Goal: Information Seeking & Learning: Check status

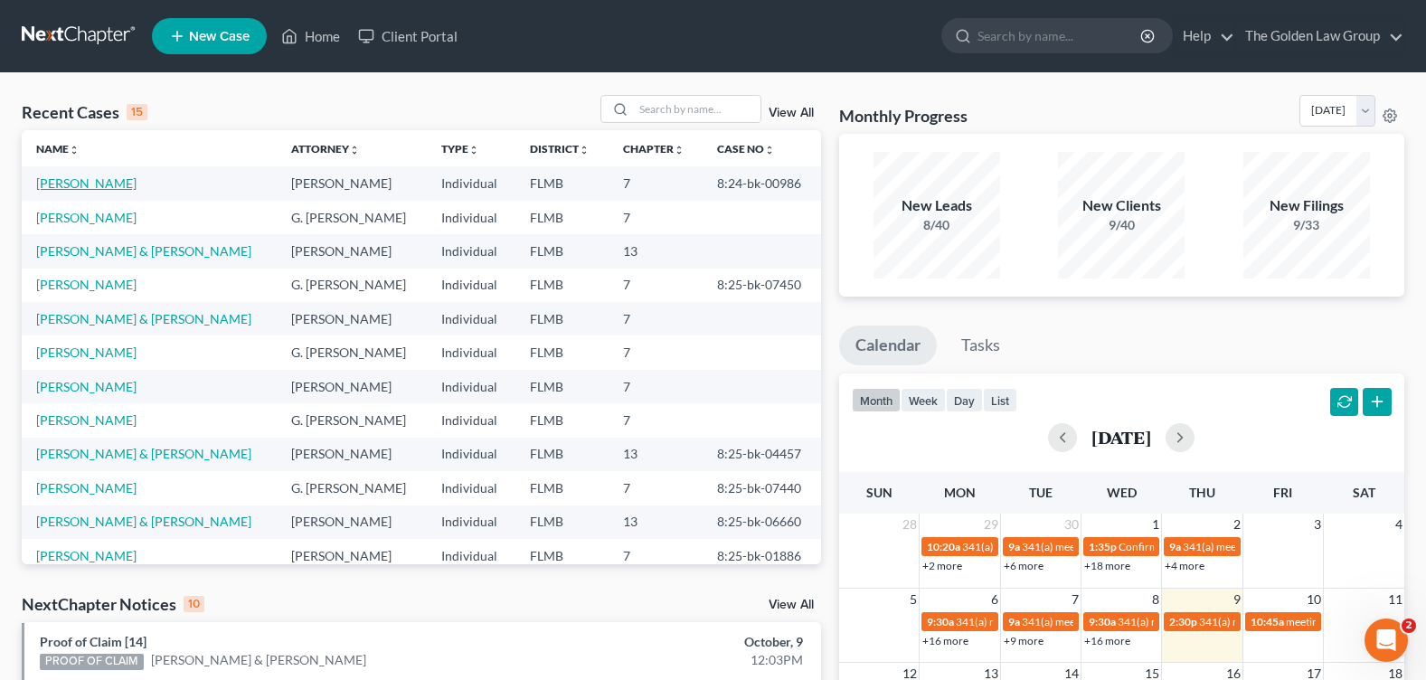
click at [87, 184] on link "[PERSON_NAME]" at bounding box center [86, 182] width 100 height 15
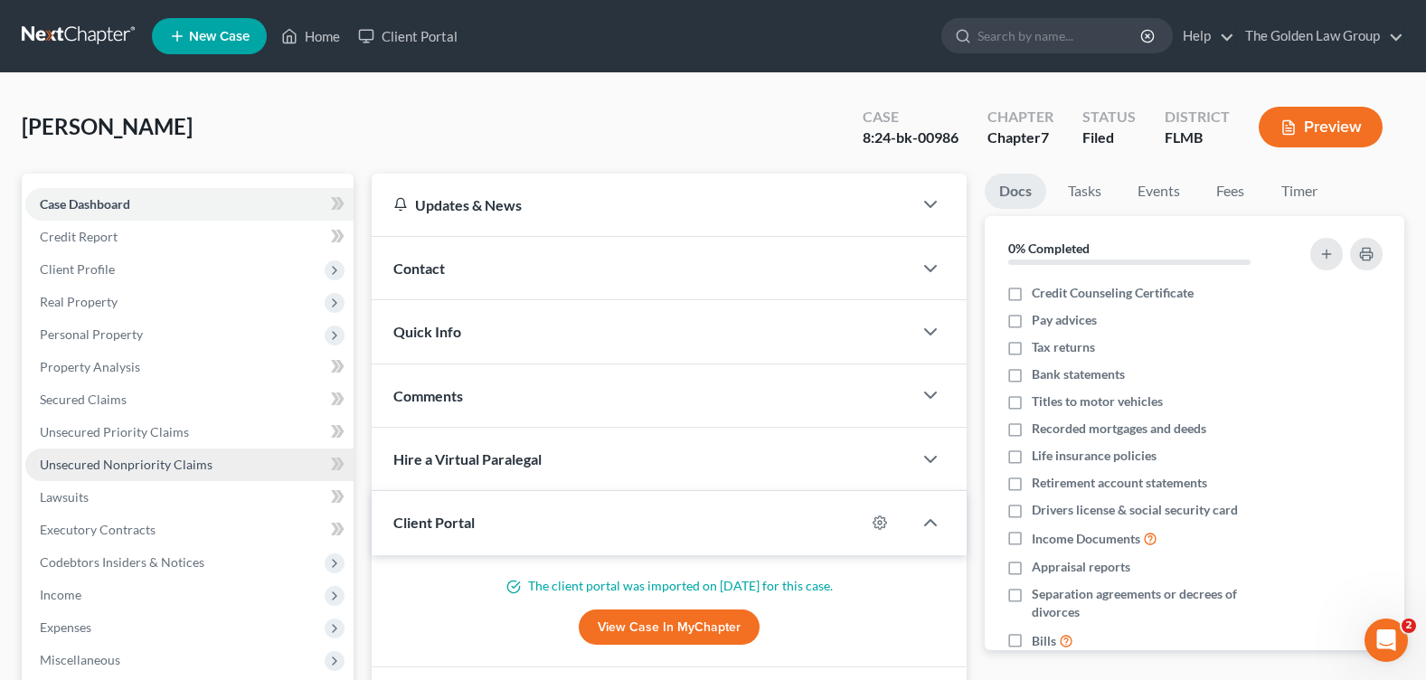
click at [70, 475] on link "Unsecured Nonpriority Claims" at bounding box center [189, 464] width 328 height 33
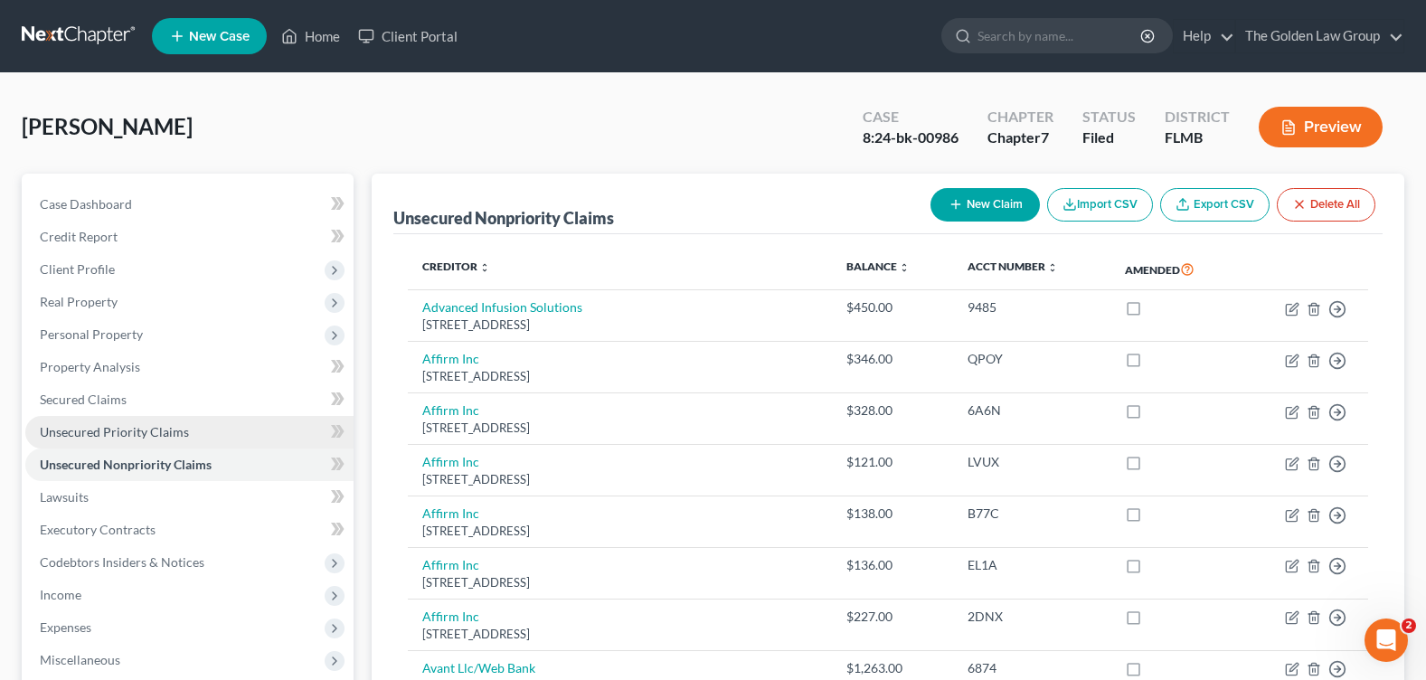
click at [80, 435] on span "Unsecured Priority Claims" at bounding box center [114, 431] width 149 height 15
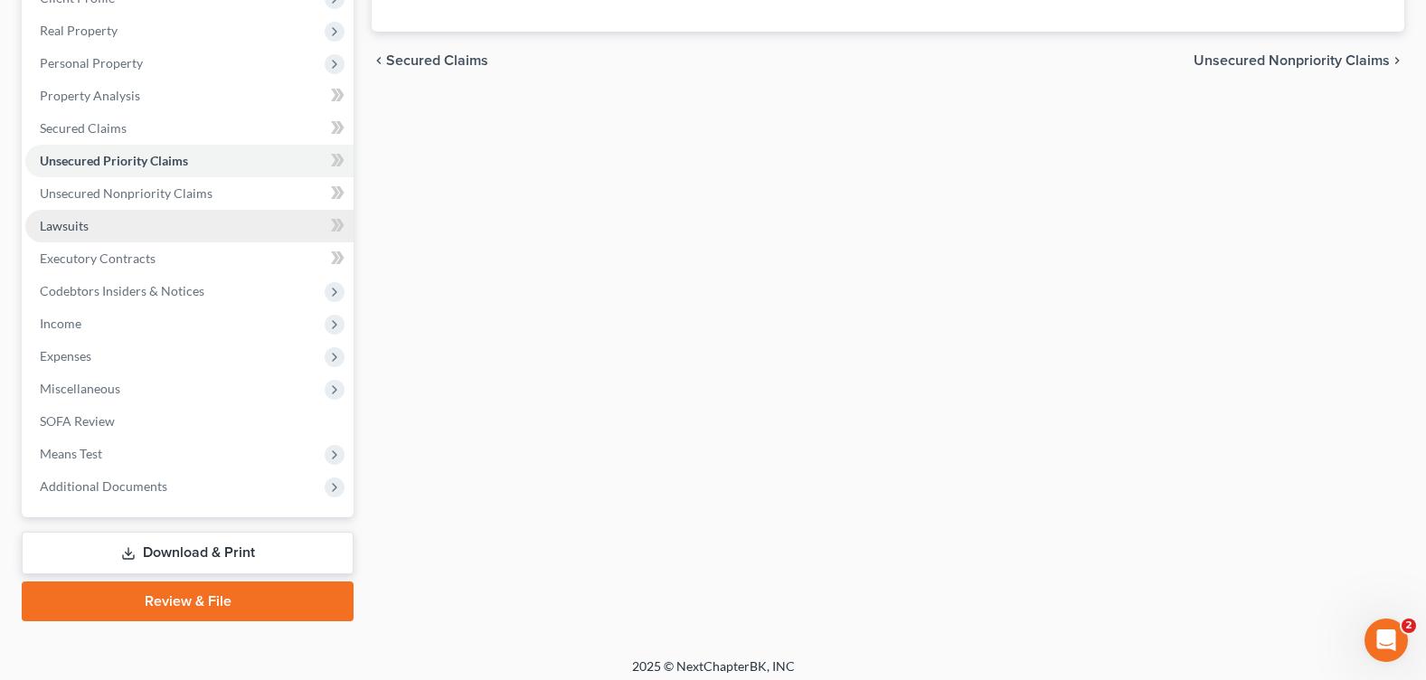
scroll to position [281, 0]
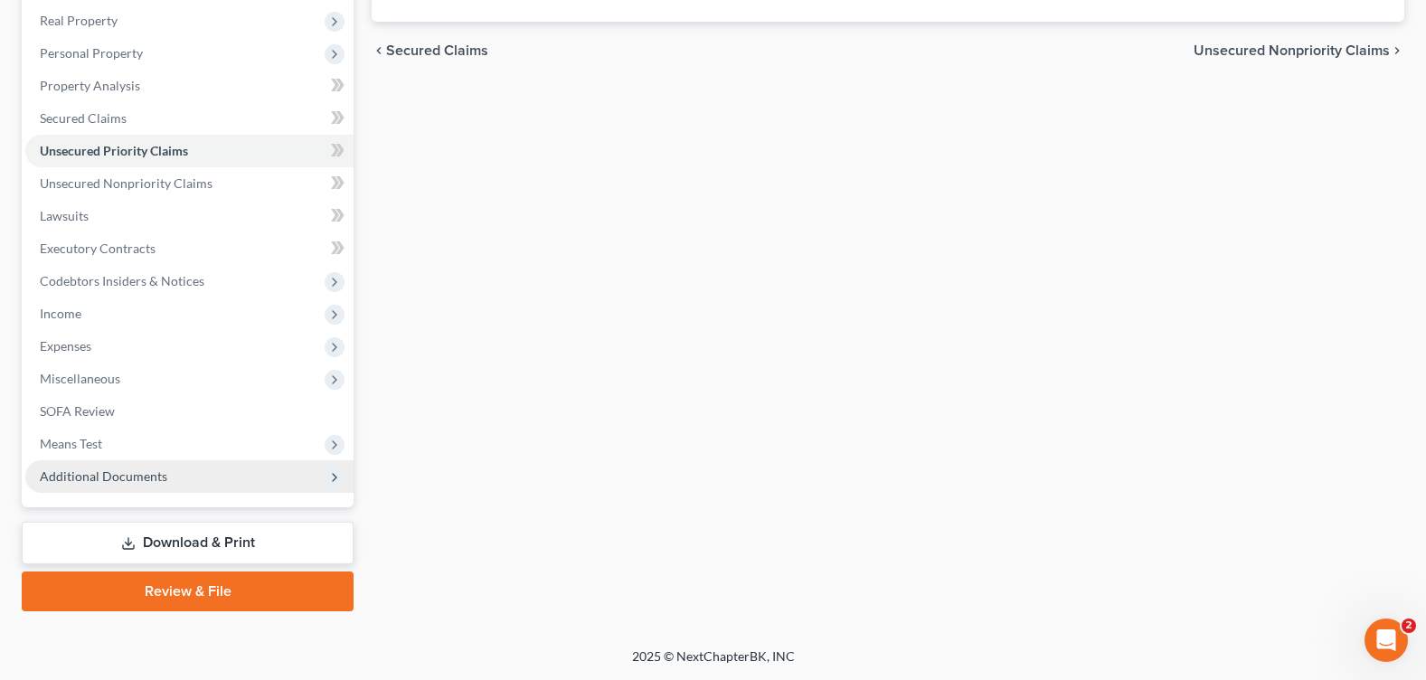
click at [103, 474] on span "Additional Documents" at bounding box center [103, 475] width 127 height 15
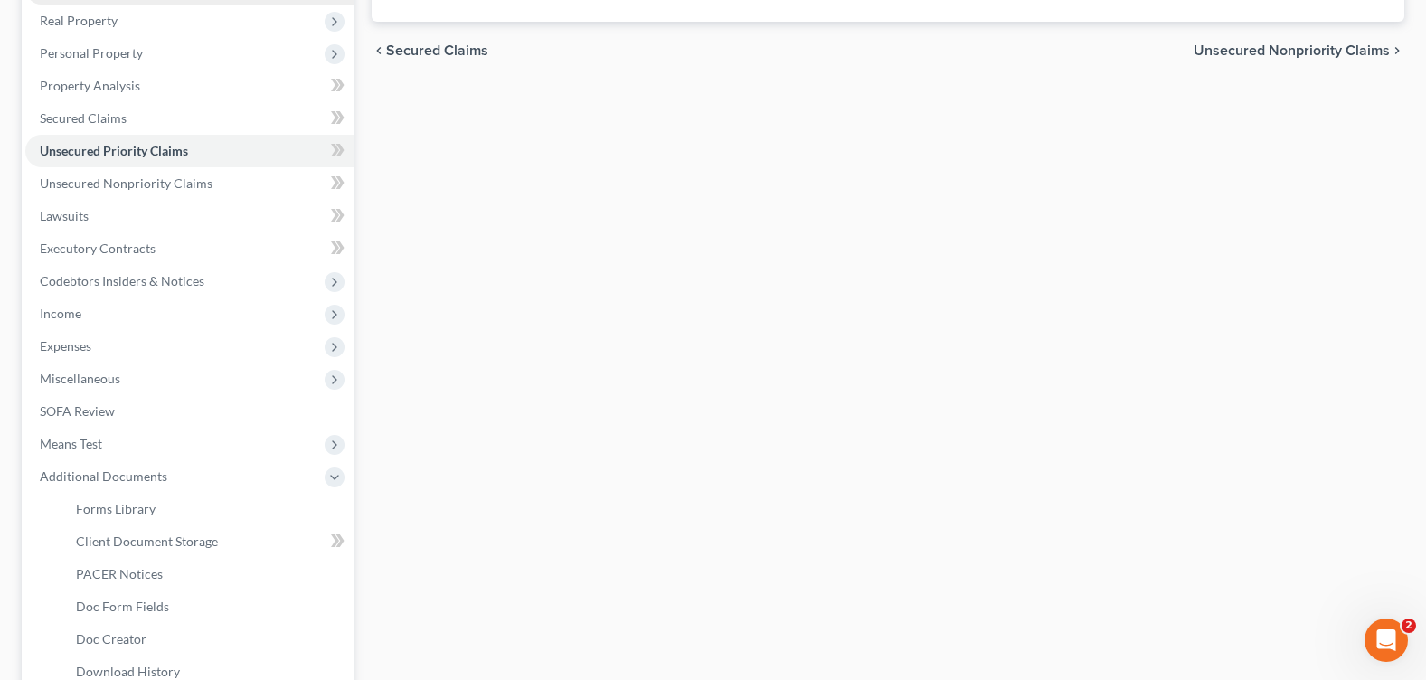
scroll to position [0, 0]
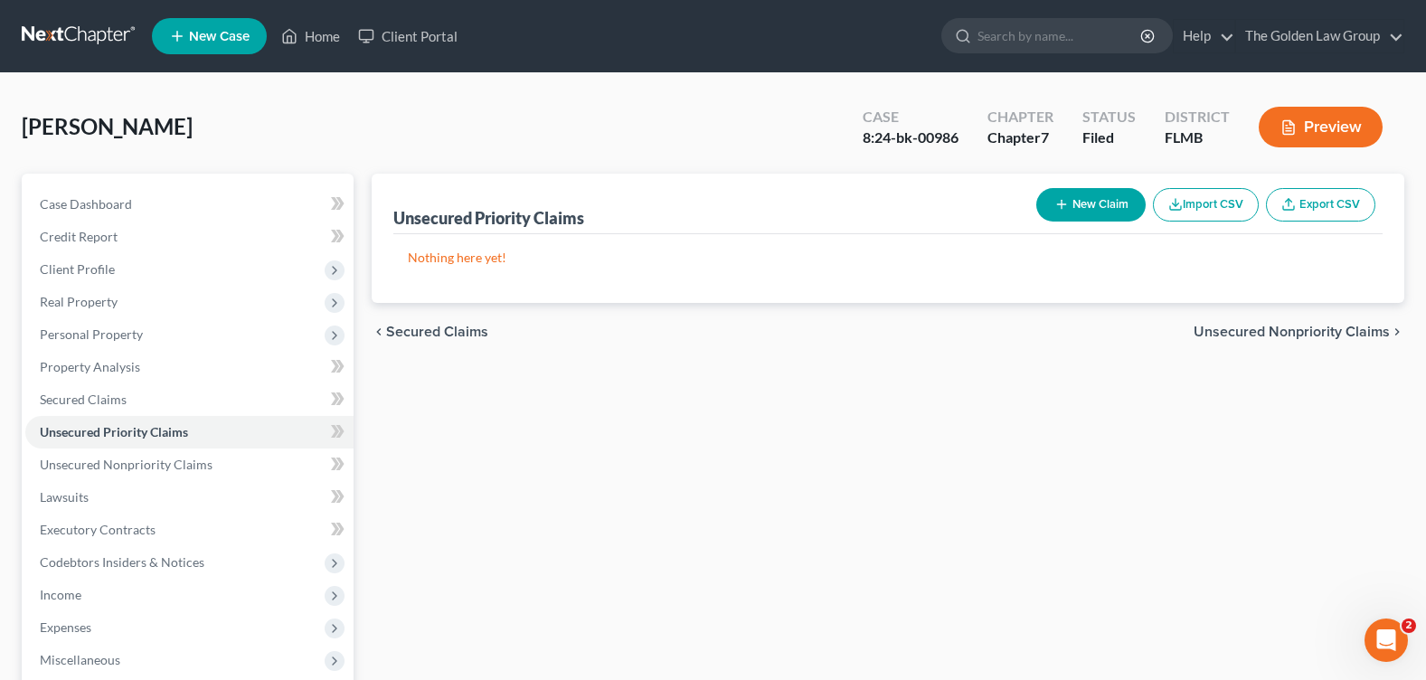
click at [1089, 206] on button "New Claim" at bounding box center [1090, 204] width 109 height 33
select select "0"
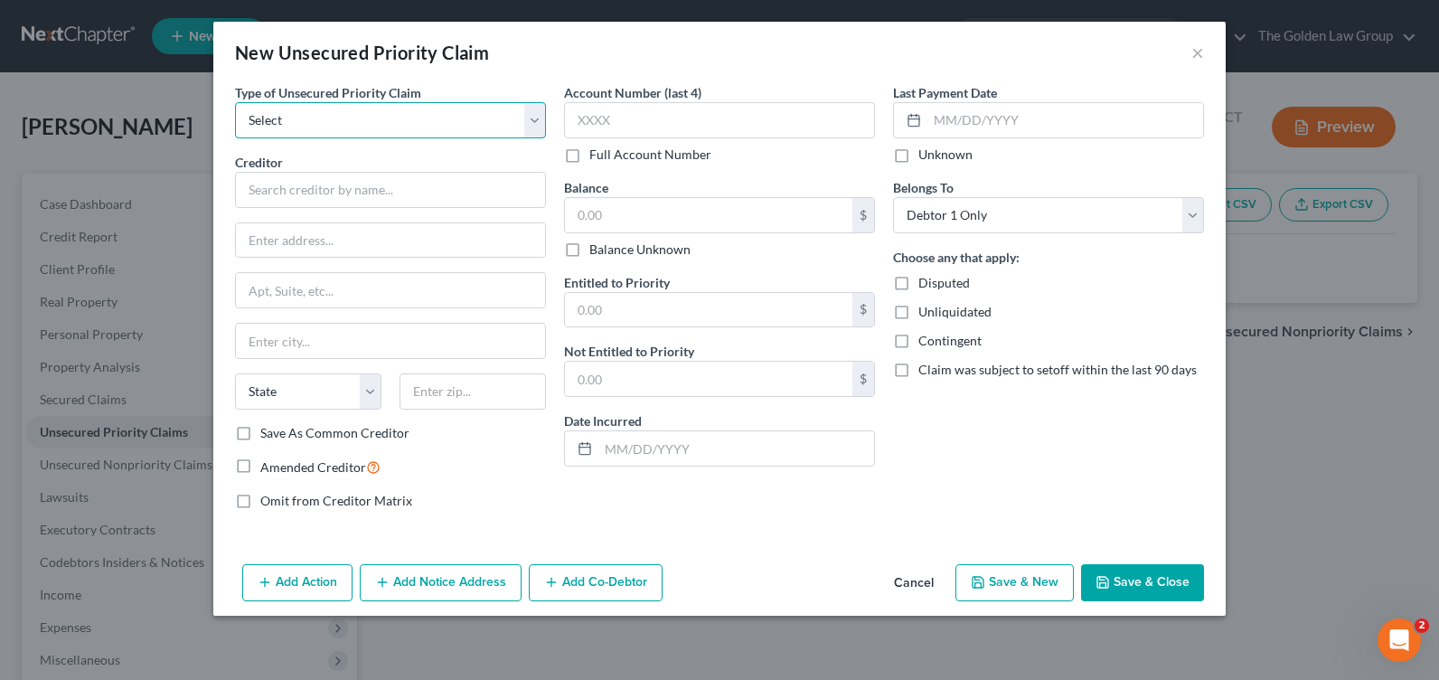
click at [344, 131] on select "Select Taxes & Other Government Units Domestic Support Obligations Extensions o…" at bounding box center [390, 120] width 311 height 36
select select "0"
click at [235, 102] on select "Select Taxes & Other Government Units Domestic Support Obligations Extensions o…" at bounding box center [390, 120] width 311 height 36
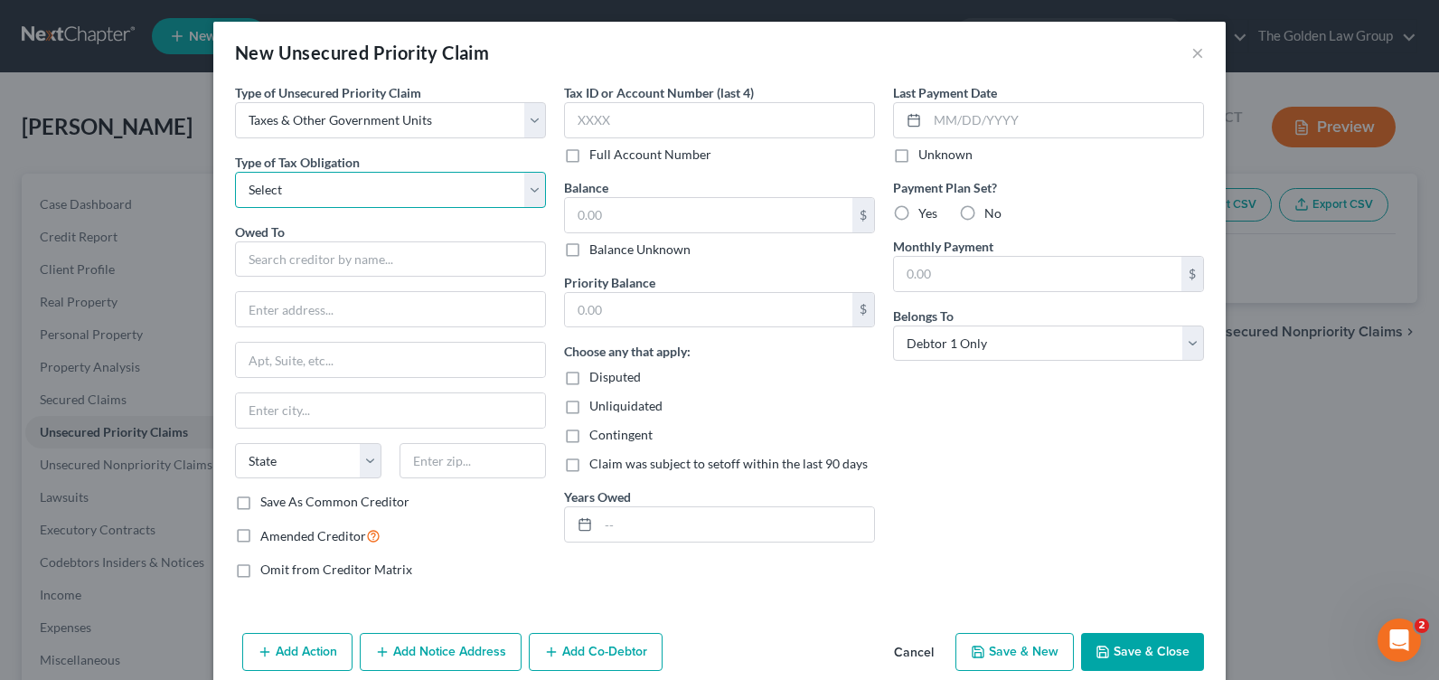
click at [347, 197] on select "Select Federal City State Franchise Tax Board Other" at bounding box center [390, 190] width 311 height 36
select select "0"
click at [235, 172] on select "Select Federal City State Franchise Tax Board Other" at bounding box center [390, 190] width 311 height 36
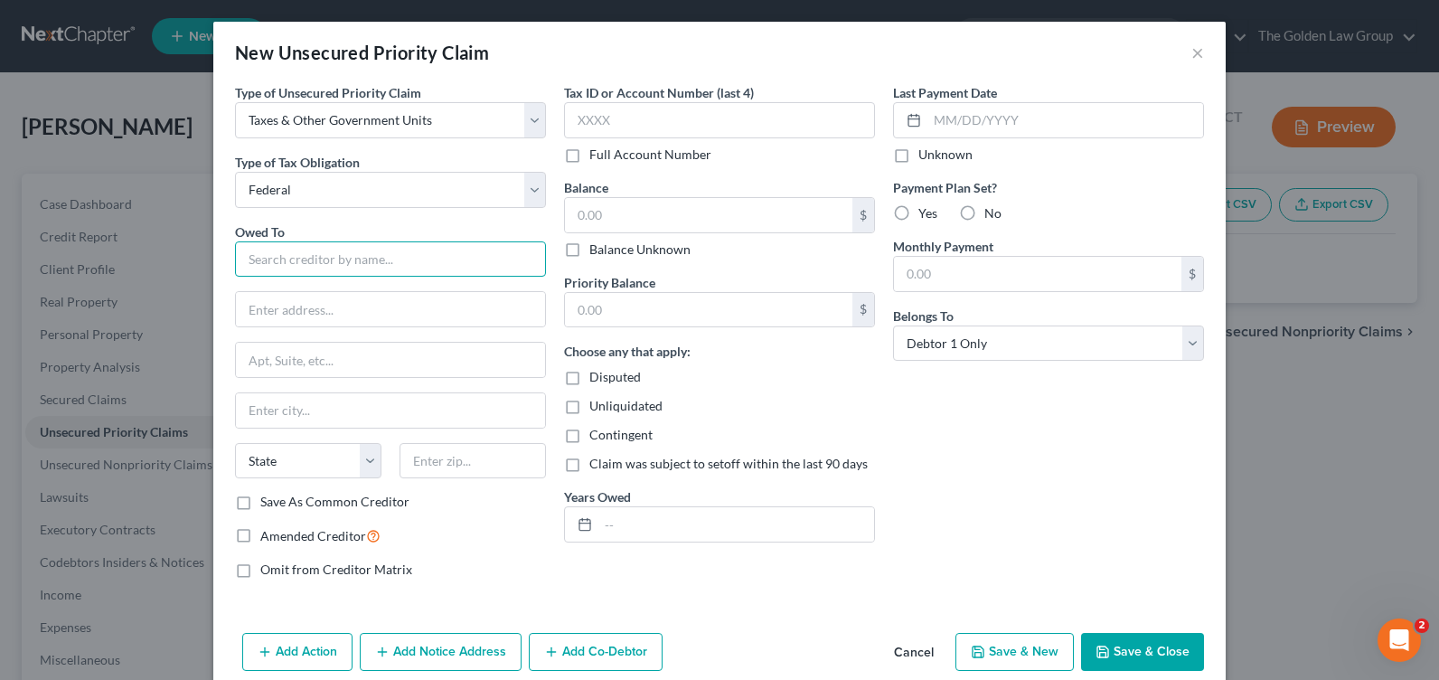
click at [347, 256] on input "text" at bounding box center [390, 259] width 311 height 36
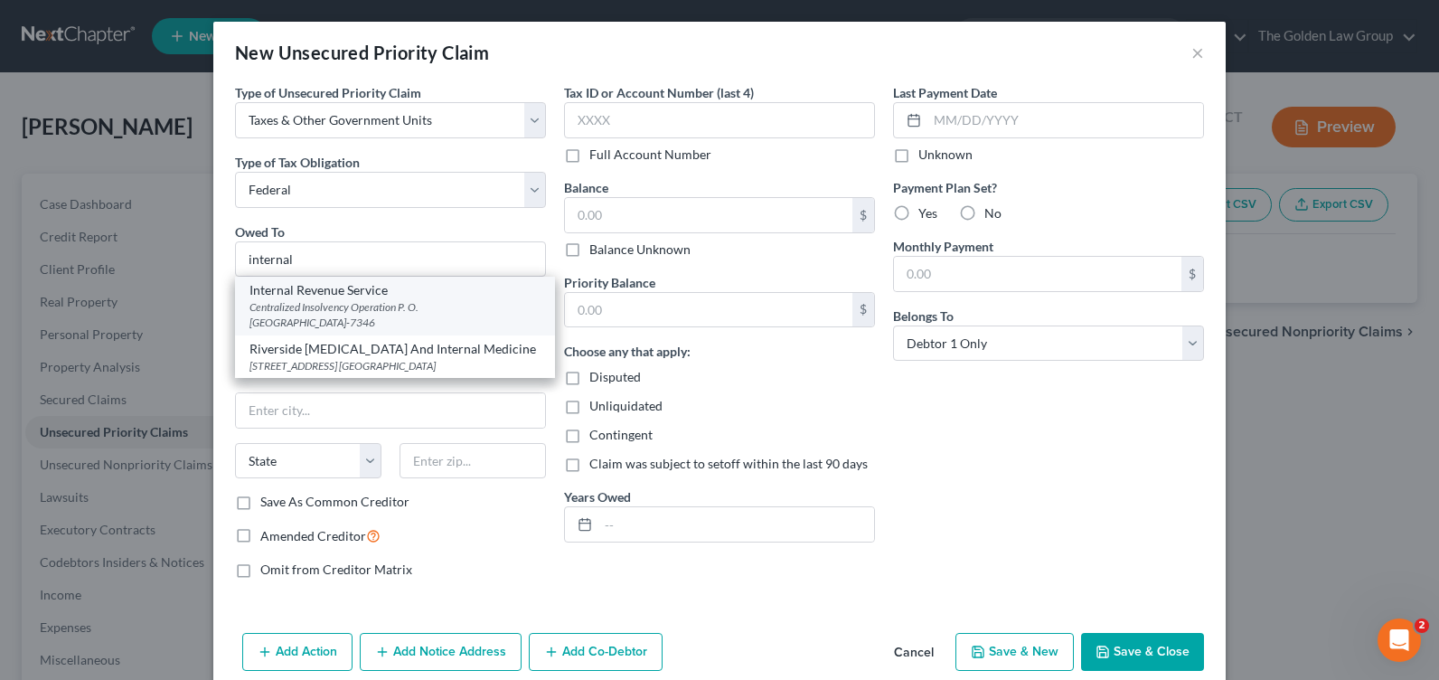
click at [387, 301] on div "Centralized Insolvency Operation P. O. [GEOGRAPHIC_DATA]-7346" at bounding box center [395, 314] width 291 height 31
type input "Internal Revenue Service"
type input "Centralized Insolvency Operation"
type input "P. O. Box 7346"
type input "[GEOGRAPHIC_DATA]"
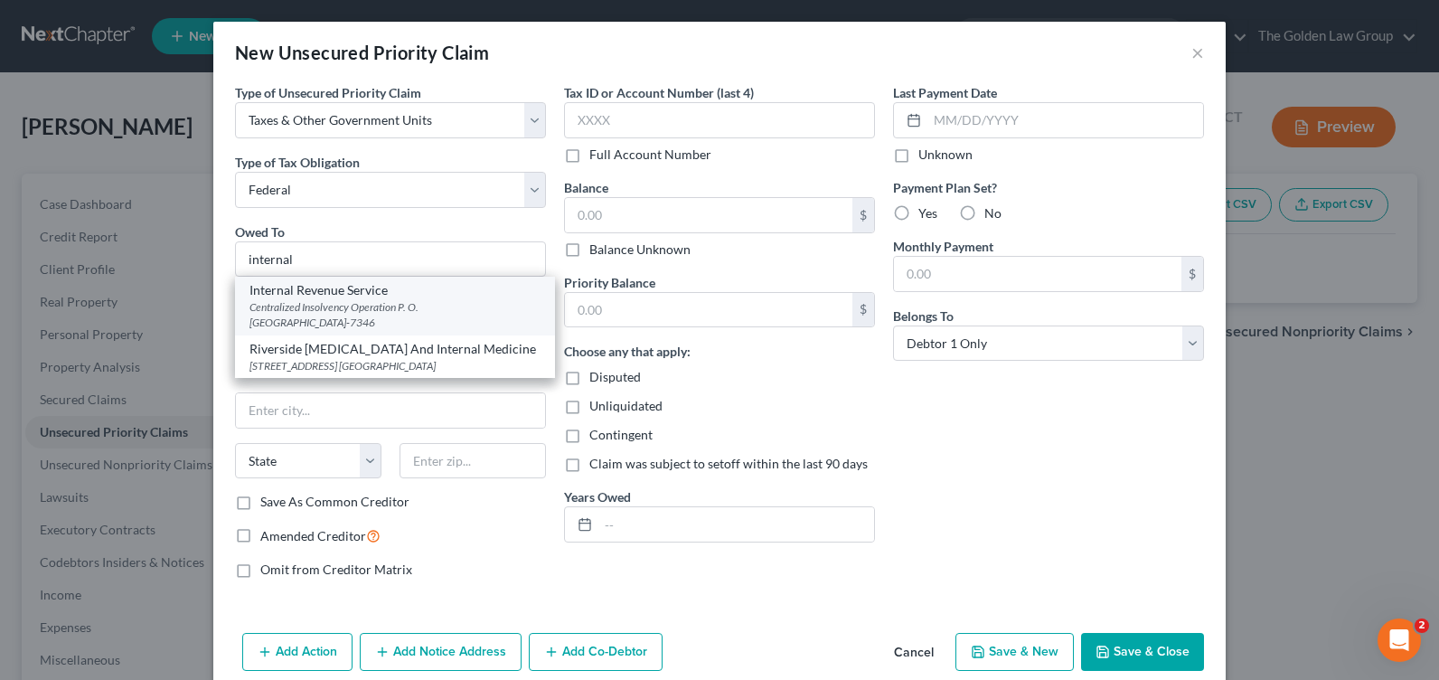
select select "39"
type input "19101-7346"
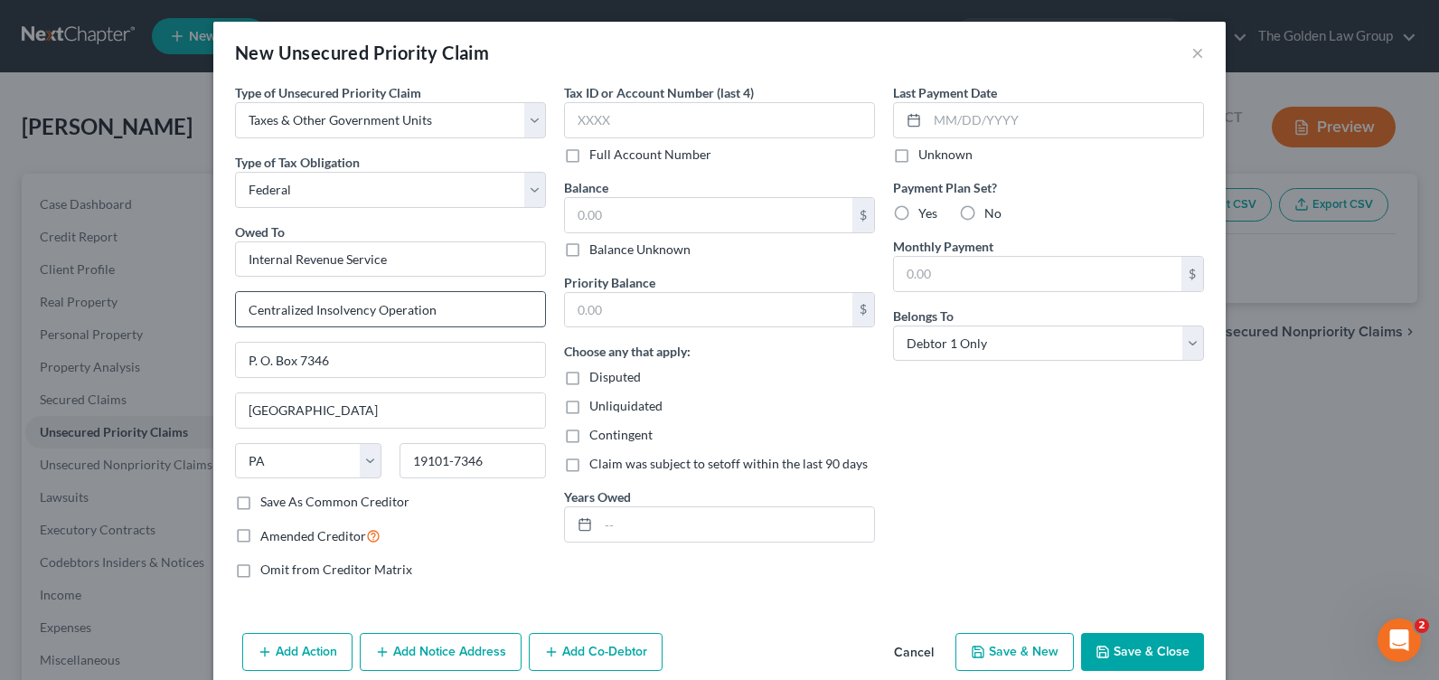
drag, startPoint x: 240, startPoint y: 310, endPoint x: 450, endPoint y: 310, distance: 209.7
click at [450, 310] on input "Centralized Insolvency Operation" at bounding box center [390, 309] width 309 height 34
drag, startPoint x: 238, startPoint y: 356, endPoint x: 337, endPoint y: 359, distance: 99.5
click at [337, 359] on input "P. O. Box 7346" at bounding box center [390, 360] width 309 height 34
click at [1192, 54] on button "×" at bounding box center [1198, 53] width 13 height 22
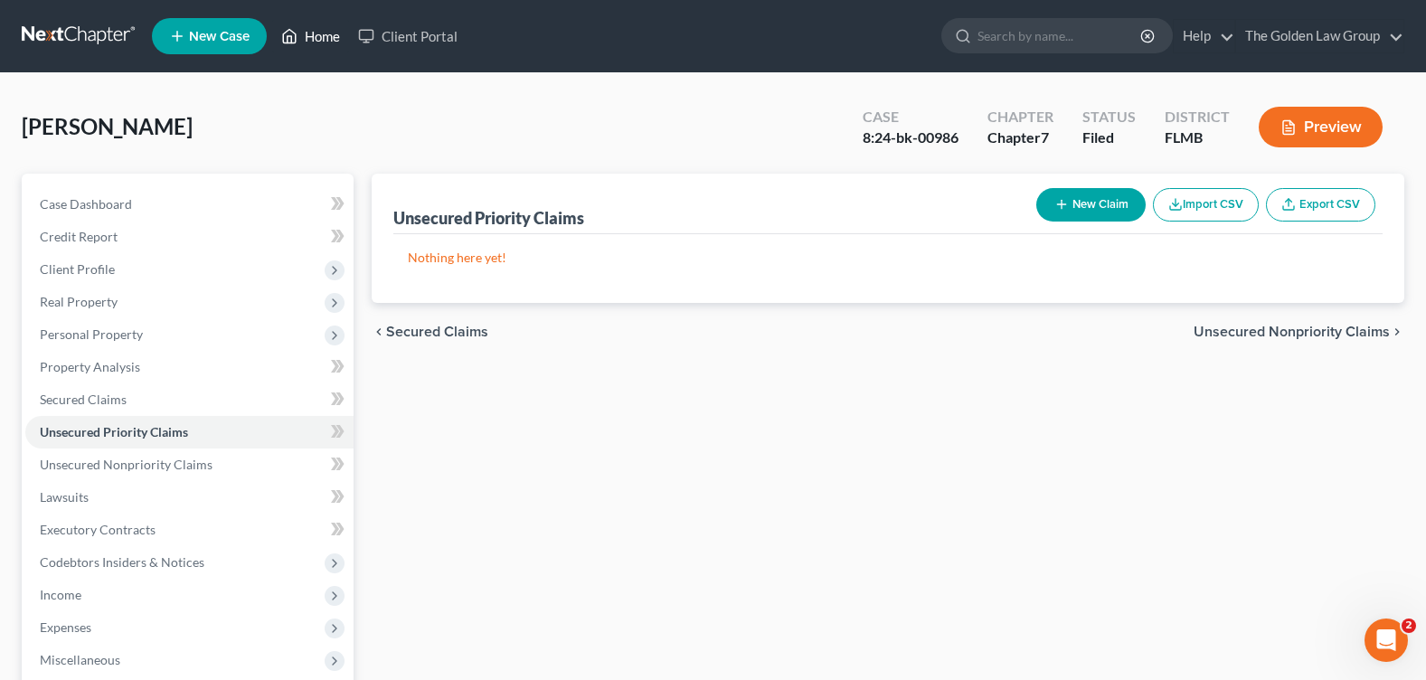
click at [321, 39] on link "Home" at bounding box center [310, 36] width 77 height 33
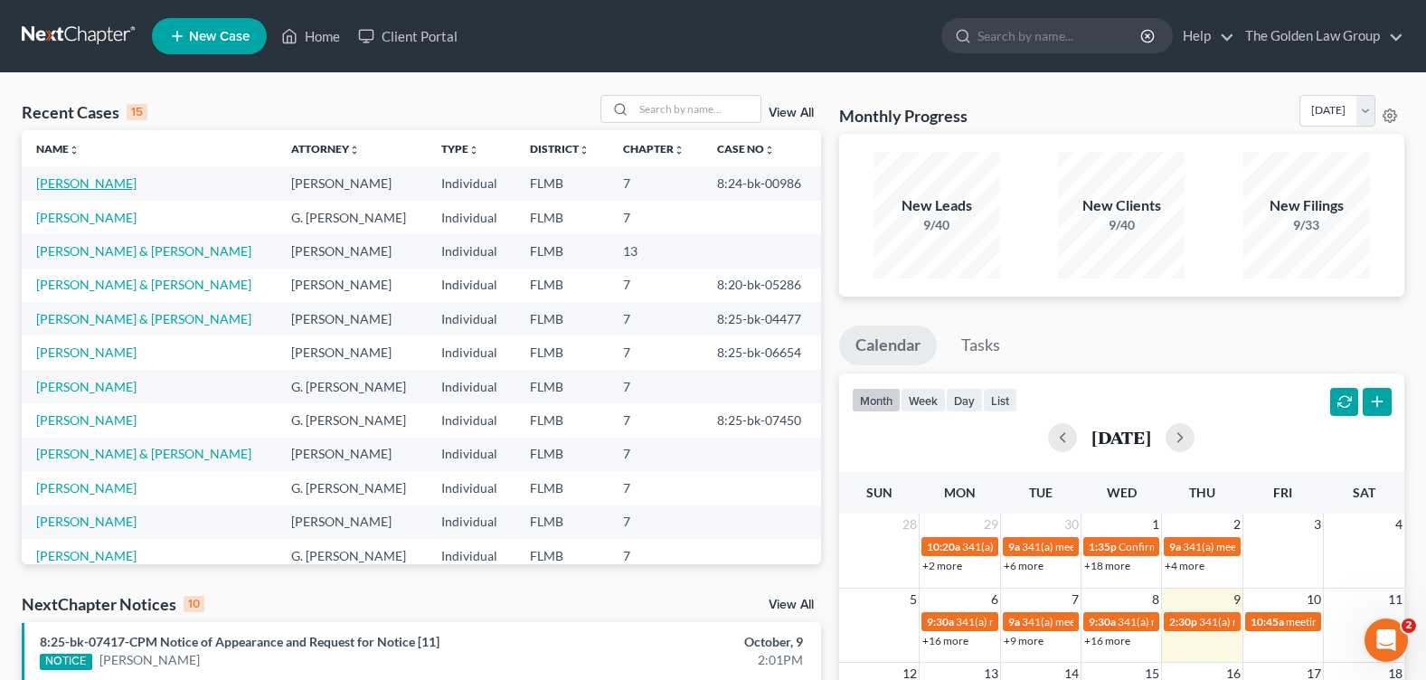
click at [72, 185] on link "[PERSON_NAME]" at bounding box center [86, 182] width 100 height 15
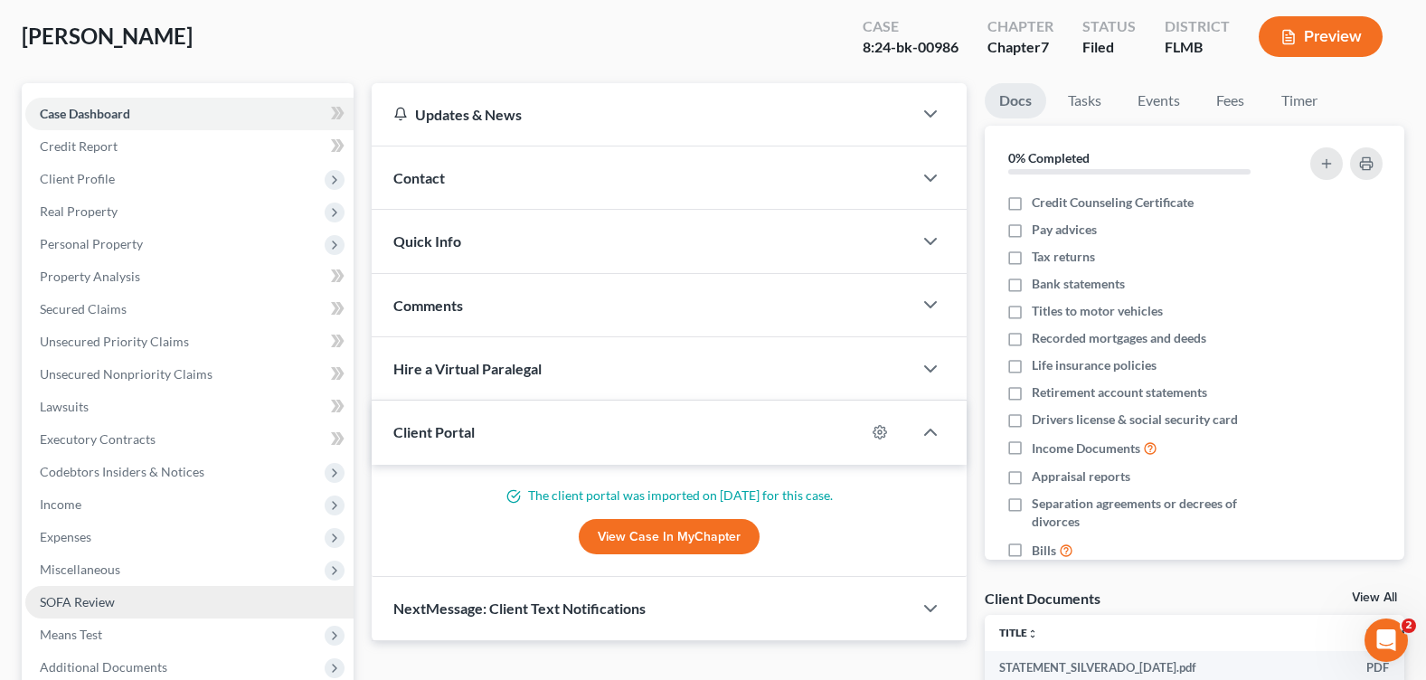
scroll to position [181, 0]
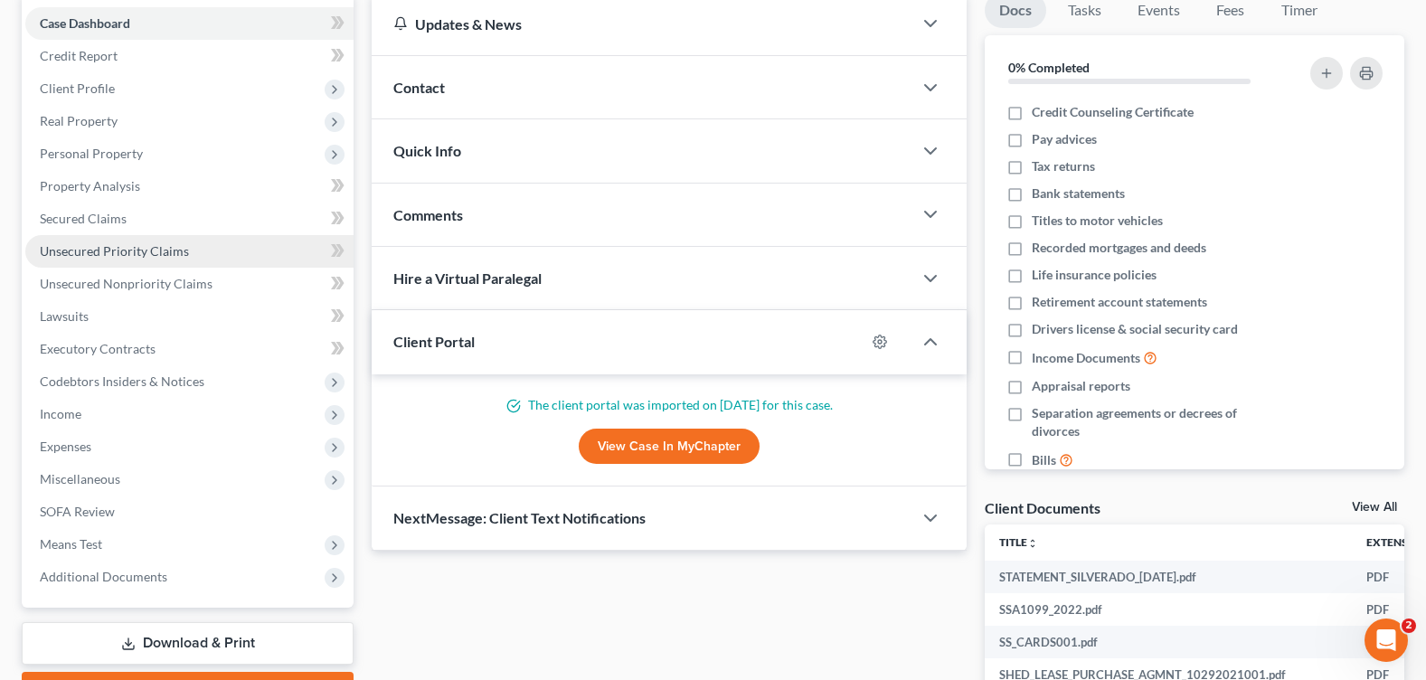
click at [88, 254] on span "Unsecured Priority Claims" at bounding box center [114, 250] width 149 height 15
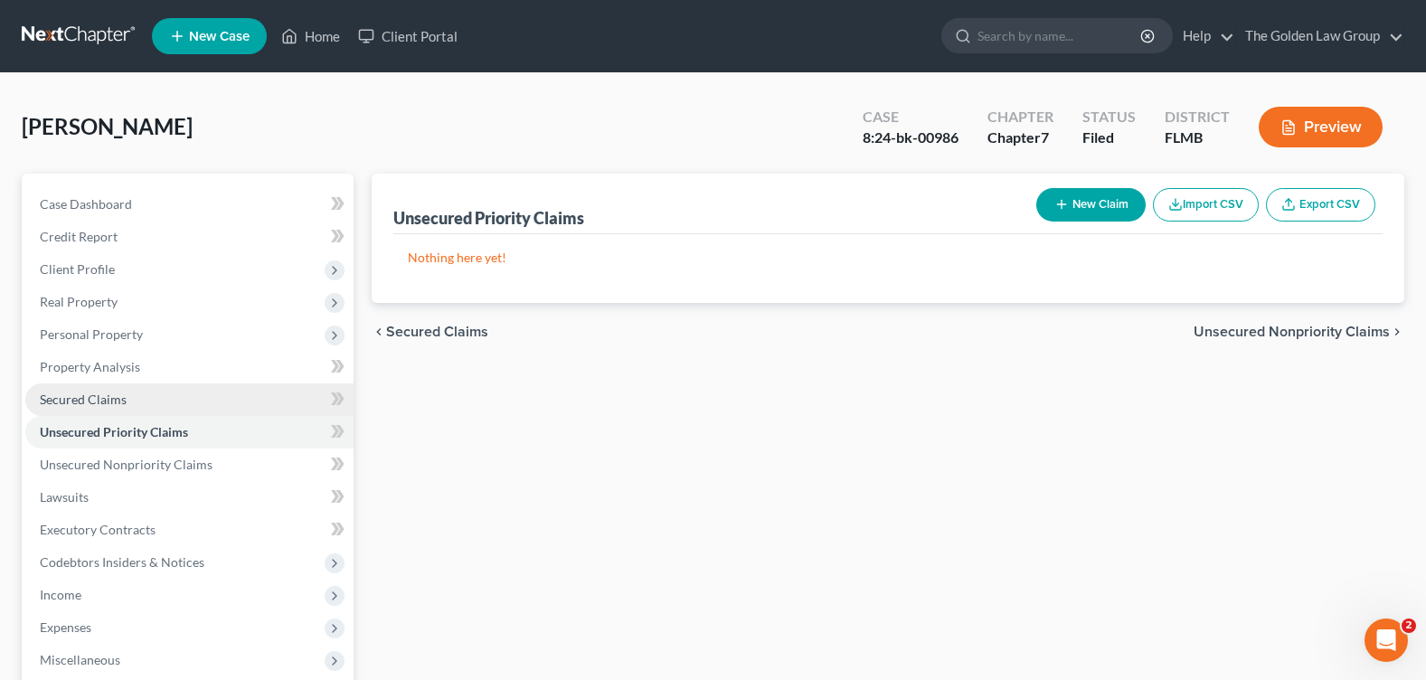
click at [103, 402] on span "Secured Claims" at bounding box center [83, 398] width 87 height 15
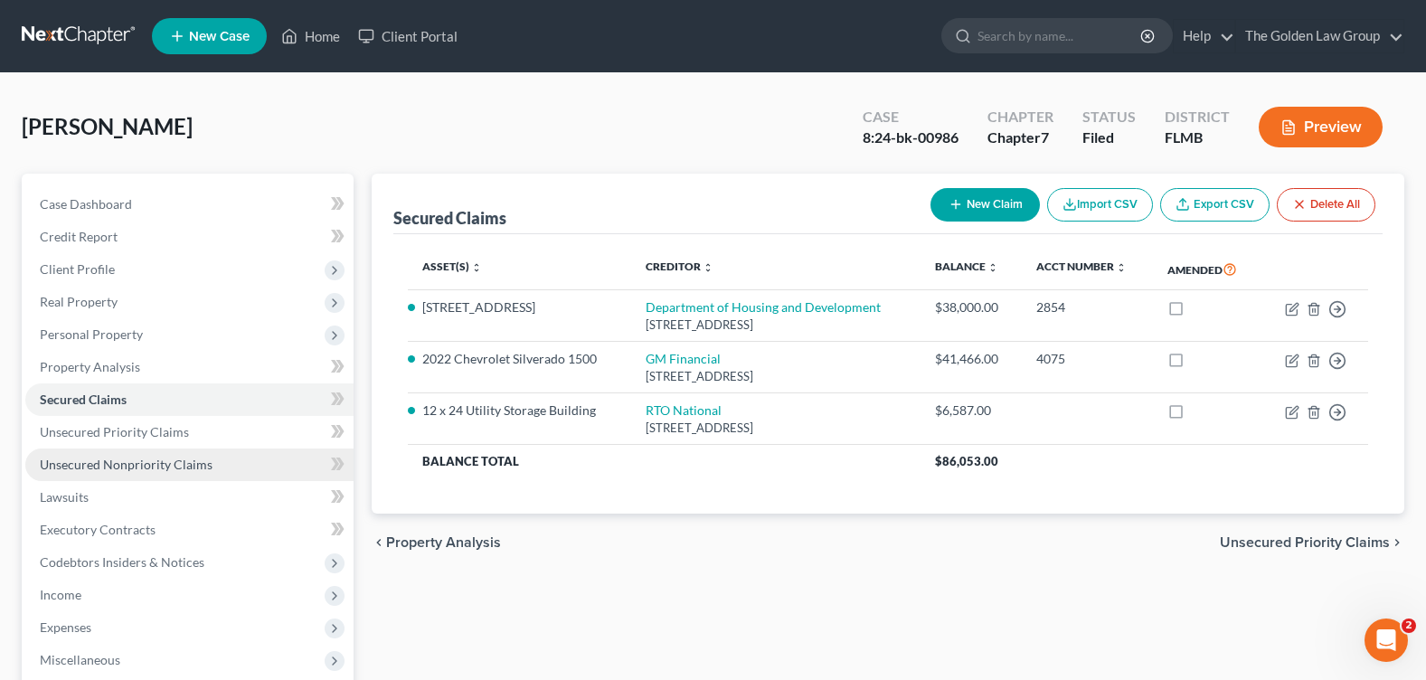
click at [123, 463] on span "Unsecured Nonpriority Claims" at bounding box center [126, 464] width 173 height 15
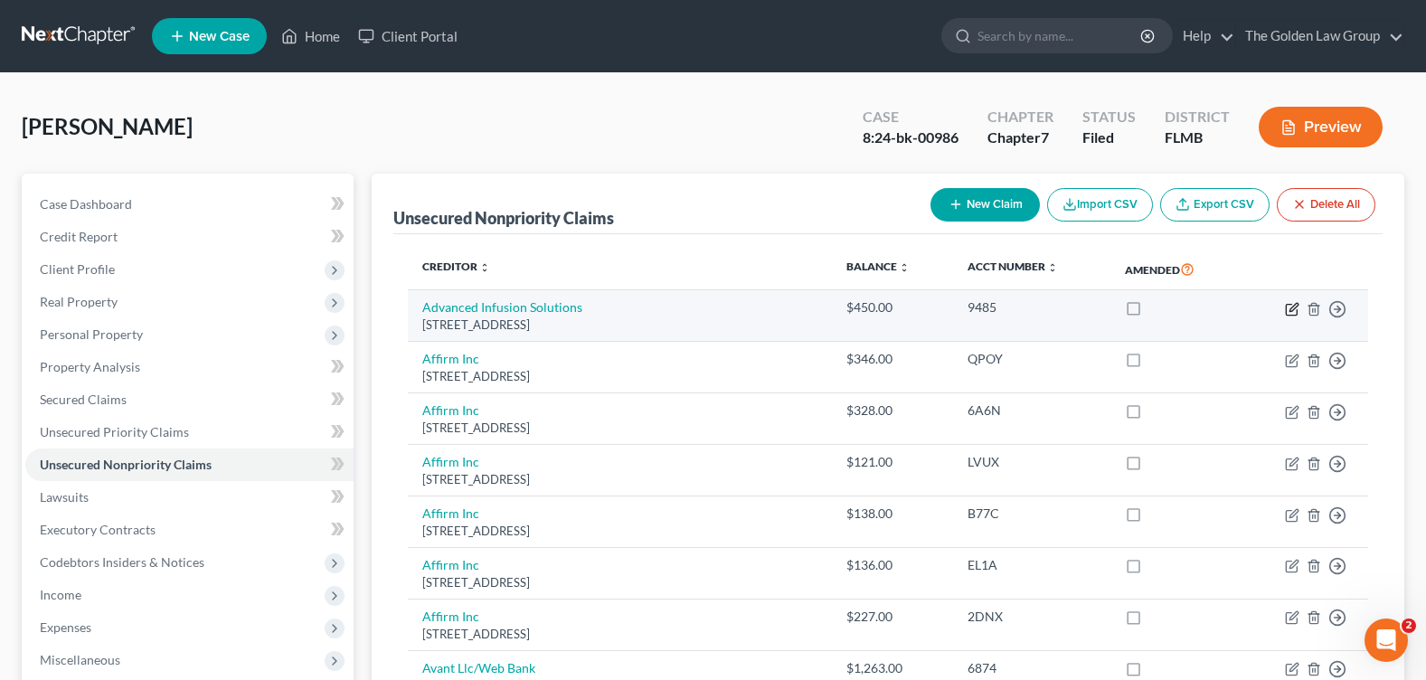
click at [1288, 312] on icon "button" at bounding box center [1292, 309] width 14 height 14
select select "25"
select select "0"
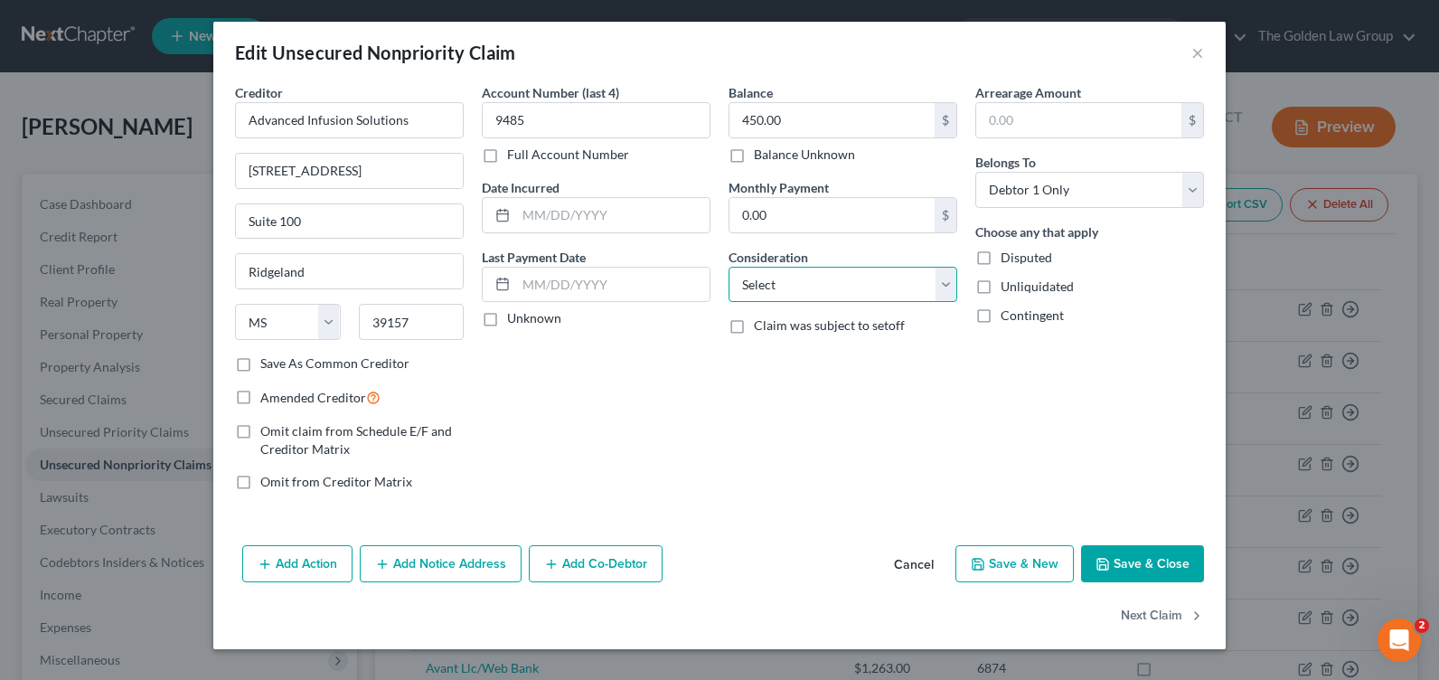
click at [820, 293] on select "Select Cable / Satellite Services Collection Agency Credit Card Debt Debt Couns…" at bounding box center [843, 285] width 229 height 36
click at [1195, 55] on button "×" at bounding box center [1198, 53] width 13 height 22
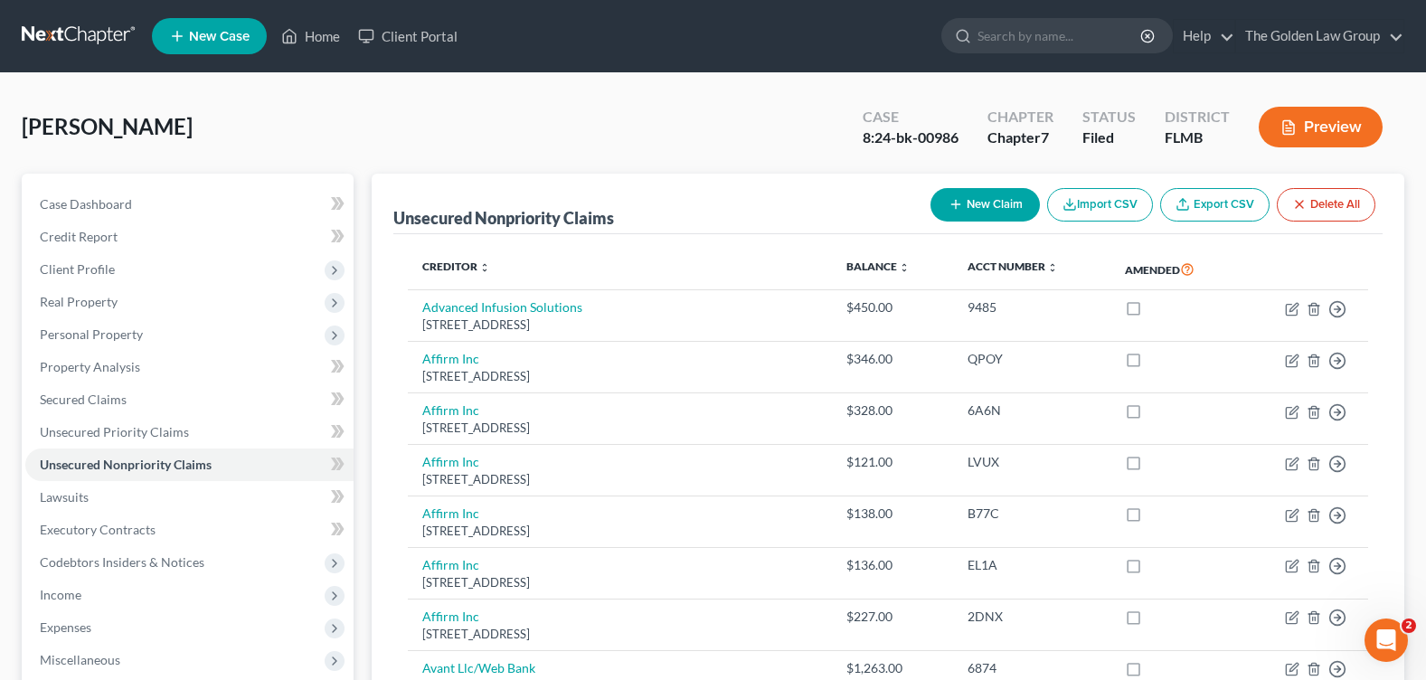
drag, startPoint x: 427, startPoint y: 629, endPoint x: 364, endPoint y: 691, distance: 87.6
click at [647, 99] on div "[PERSON_NAME] Upgraded Case 8:24-bk-00986 Chapter Chapter 7 Status Filed Distri…" at bounding box center [713, 134] width 1382 height 79
click at [325, 38] on link "Home" at bounding box center [310, 36] width 77 height 33
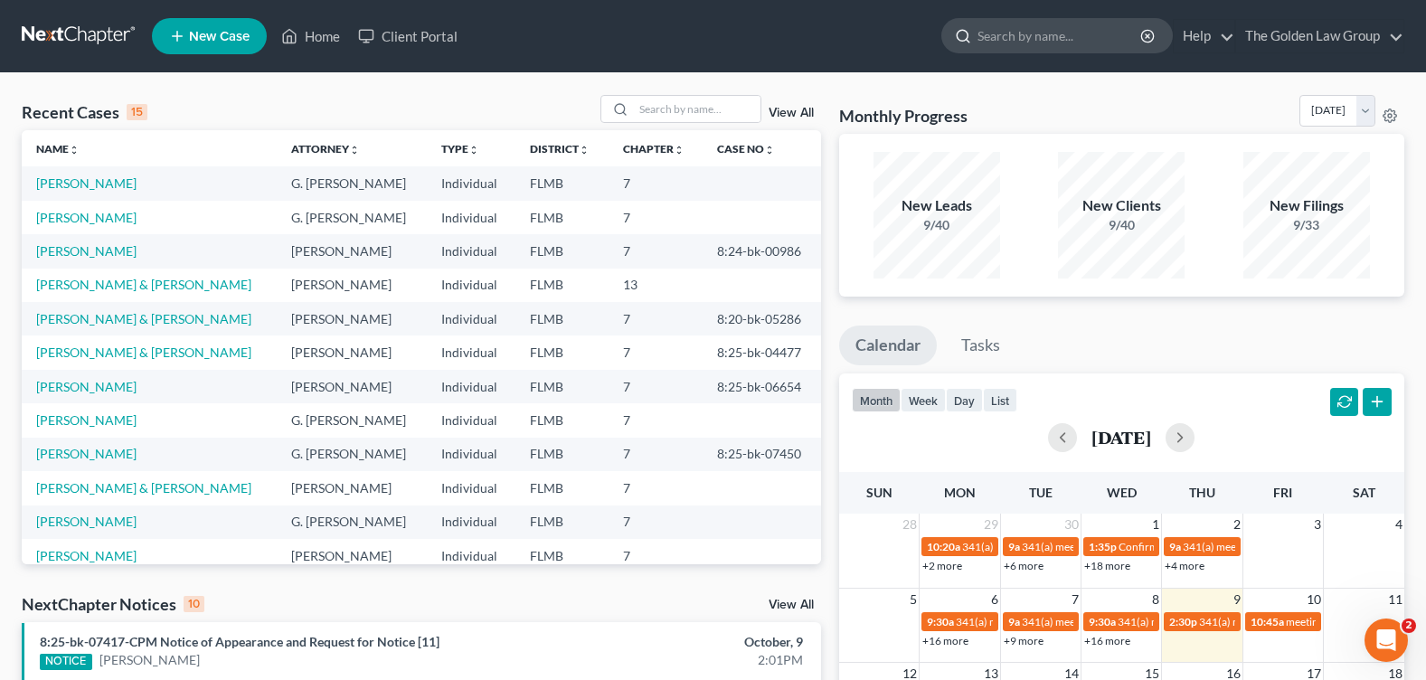
click at [1035, 34] on input "search" at bounding box center [1059, 35] width 165 height 33
type input "fox"
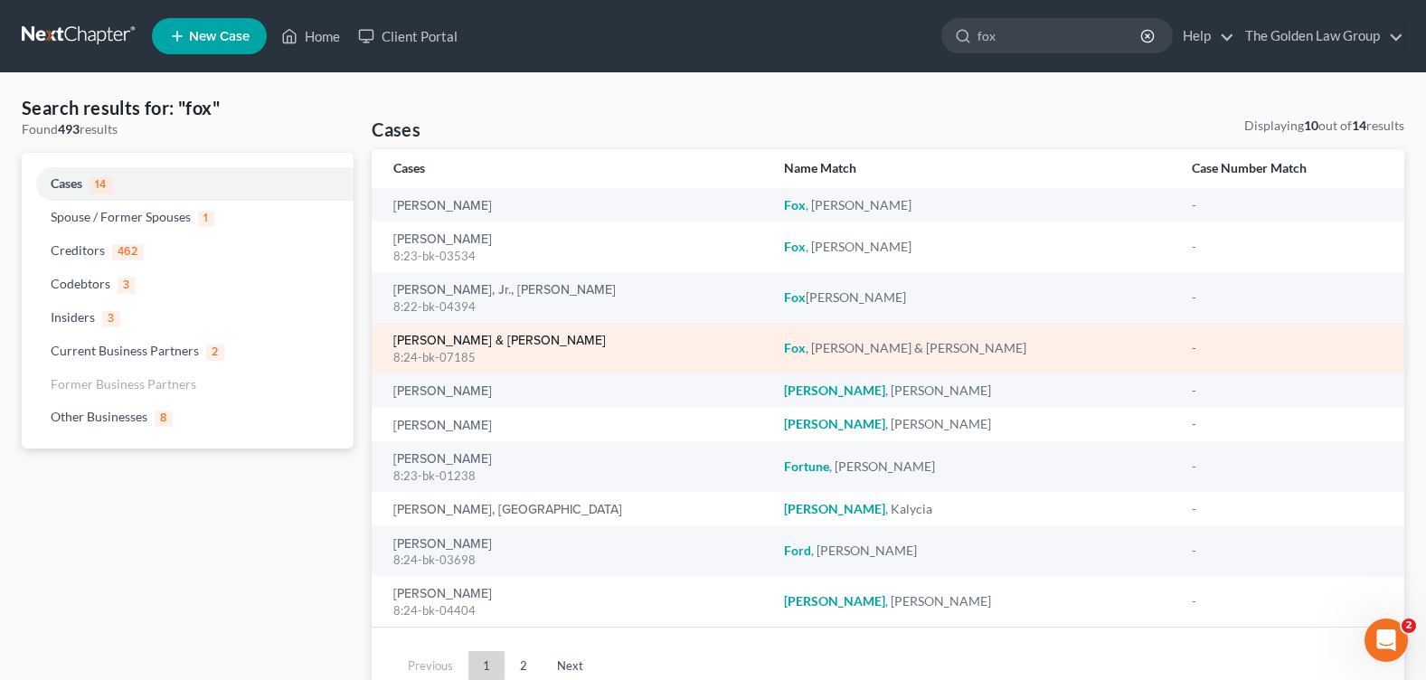
click at [440, 338] on link "[PERSON_NAME] & [PERSON_NAME]" at bounding box center [499, 341] width 212 height 13
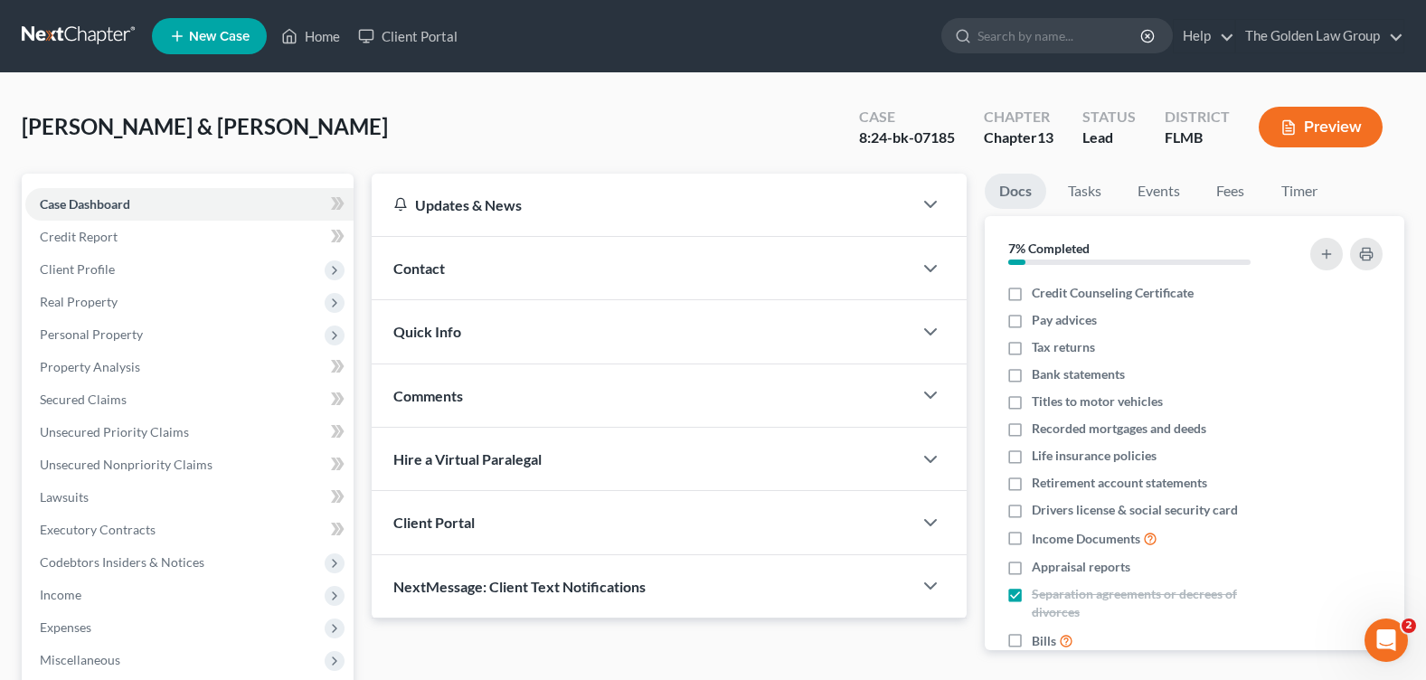
scroll to position [271, 0]
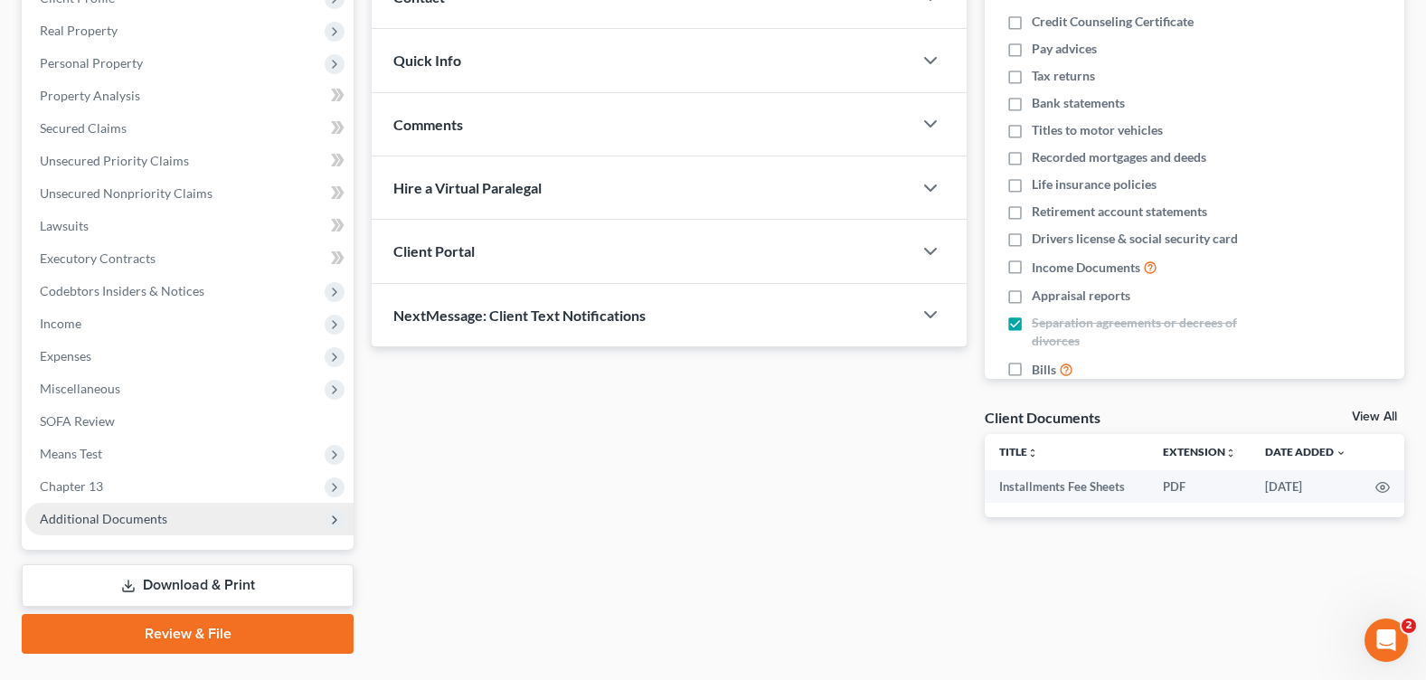
click at [111, 522] on span "Additional Documents" at bounding box center [103, 518] width 127 height 15
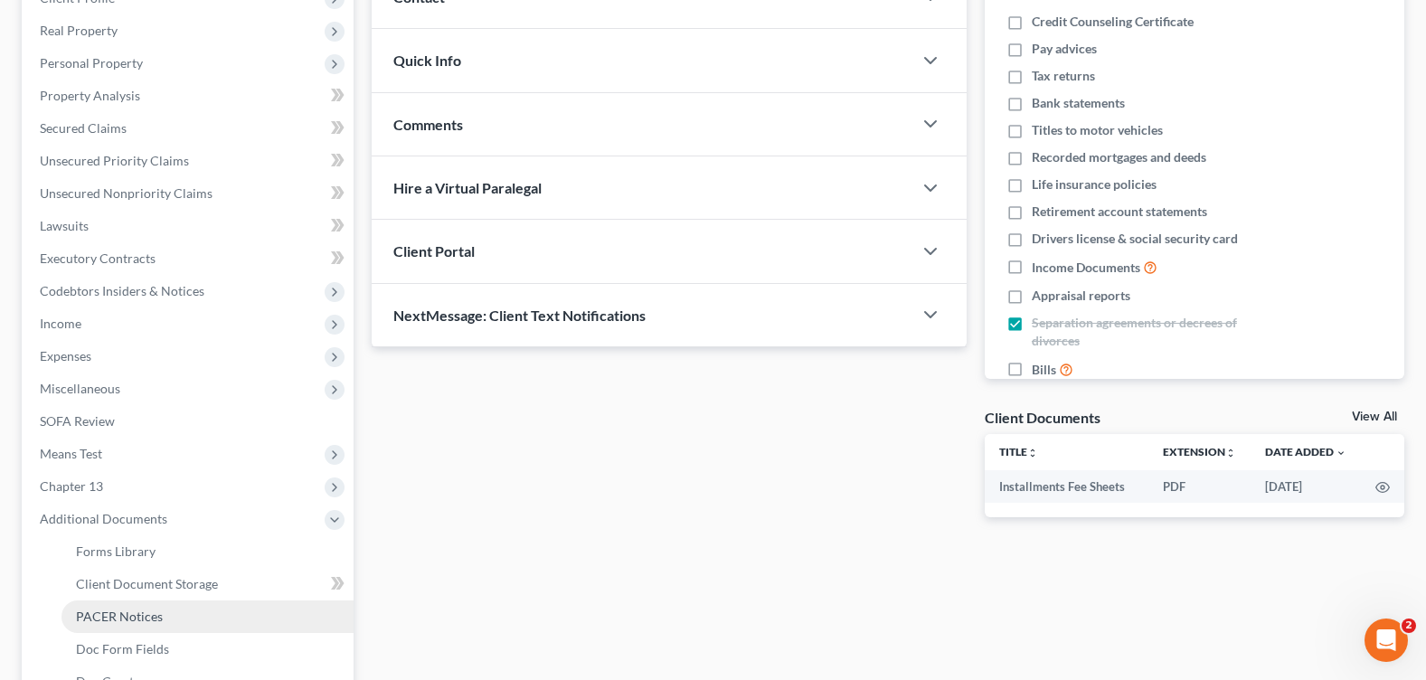
click at [104, 609] on span "PACER Notices" at bounding box center [119, 615] width 87 height 15
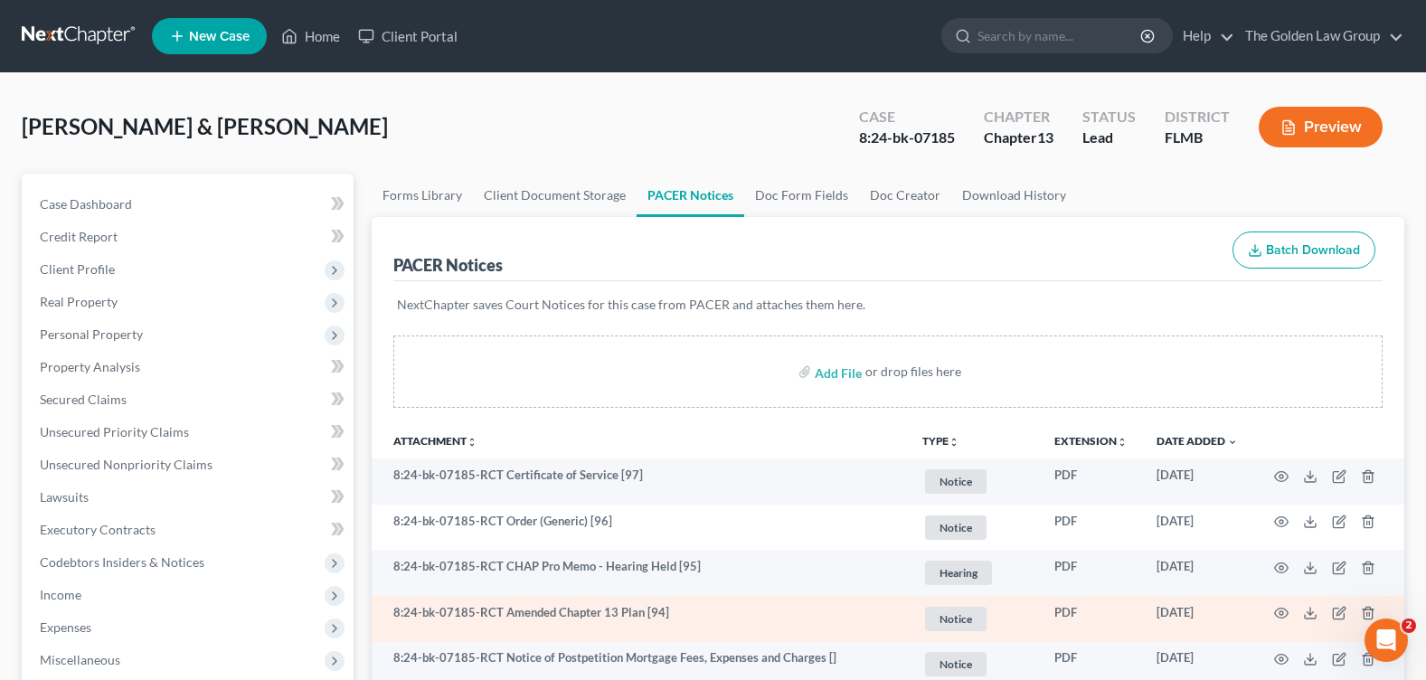
scroll to position [90, 0]
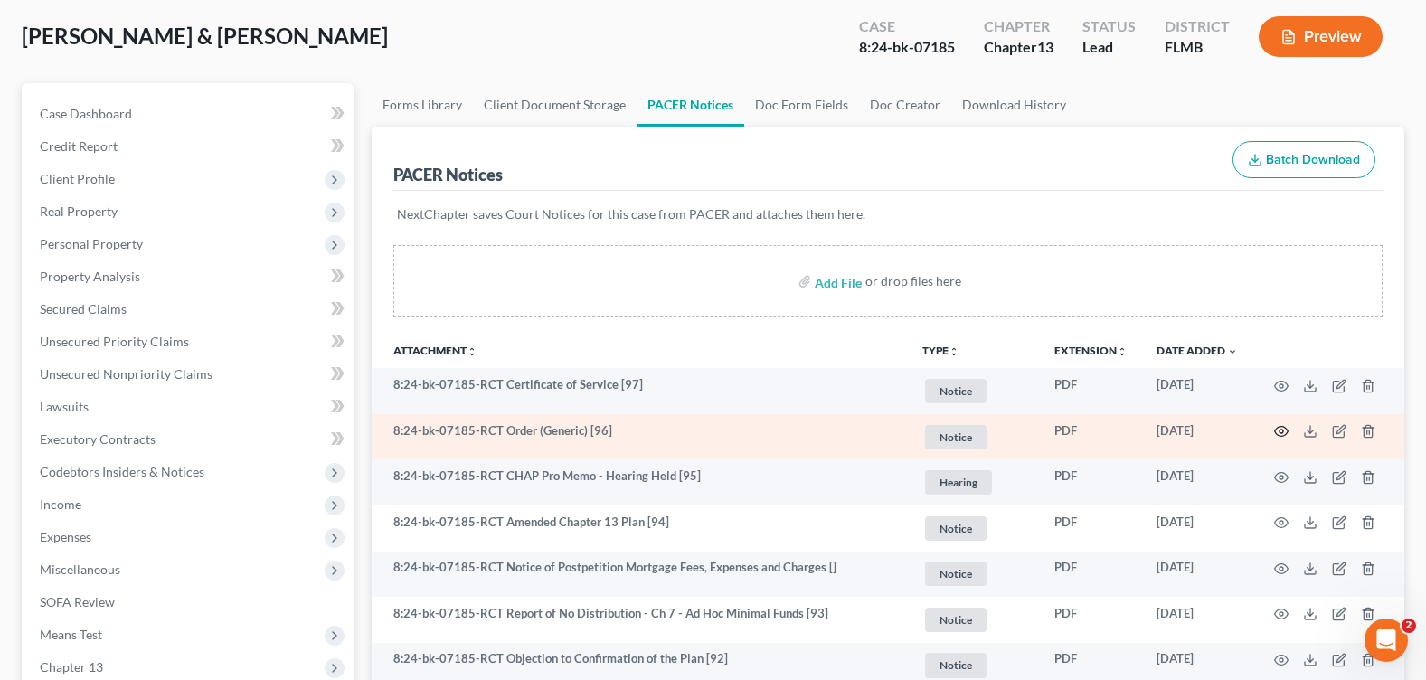
click at [1282, 429] on circle "button" at bounding box center [1281, 431] width 4 height 4
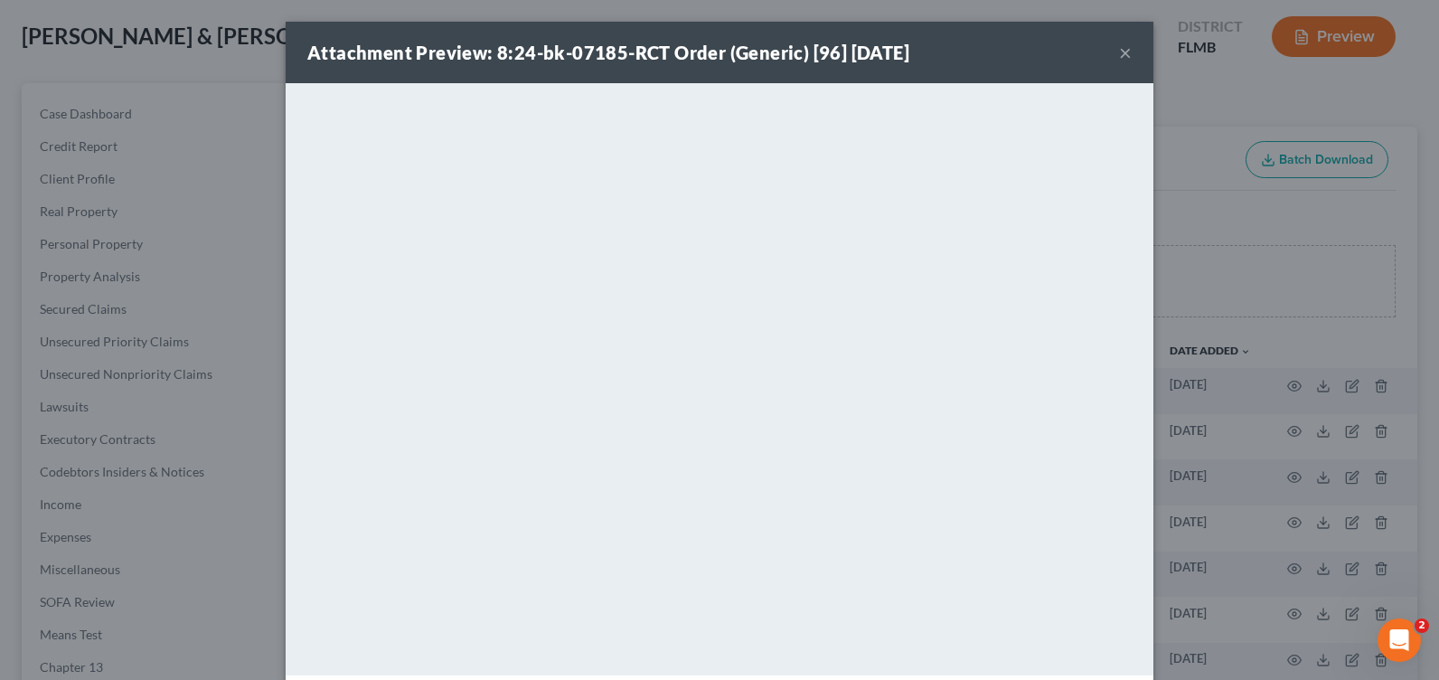
click at [1119, 52] on button "×" at bounding box center [1125, 53] width 13 height 22
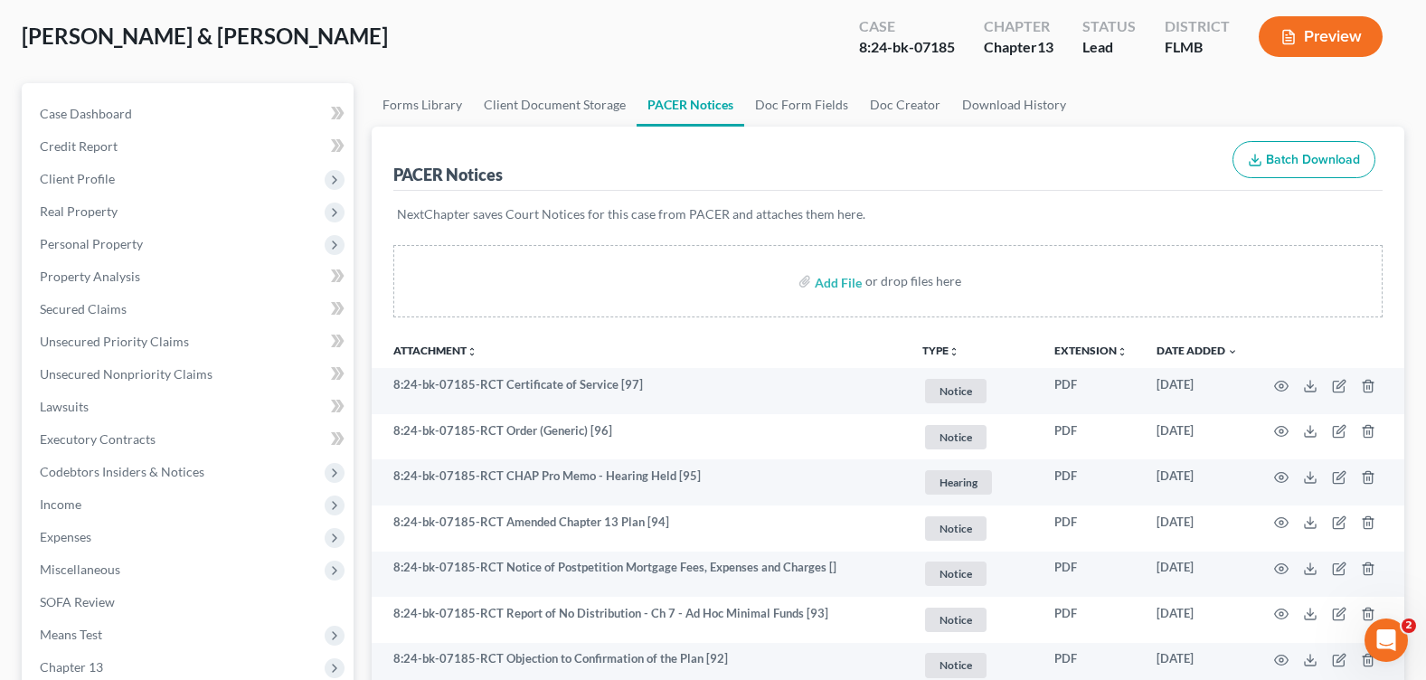
scroll to position [0, 0]
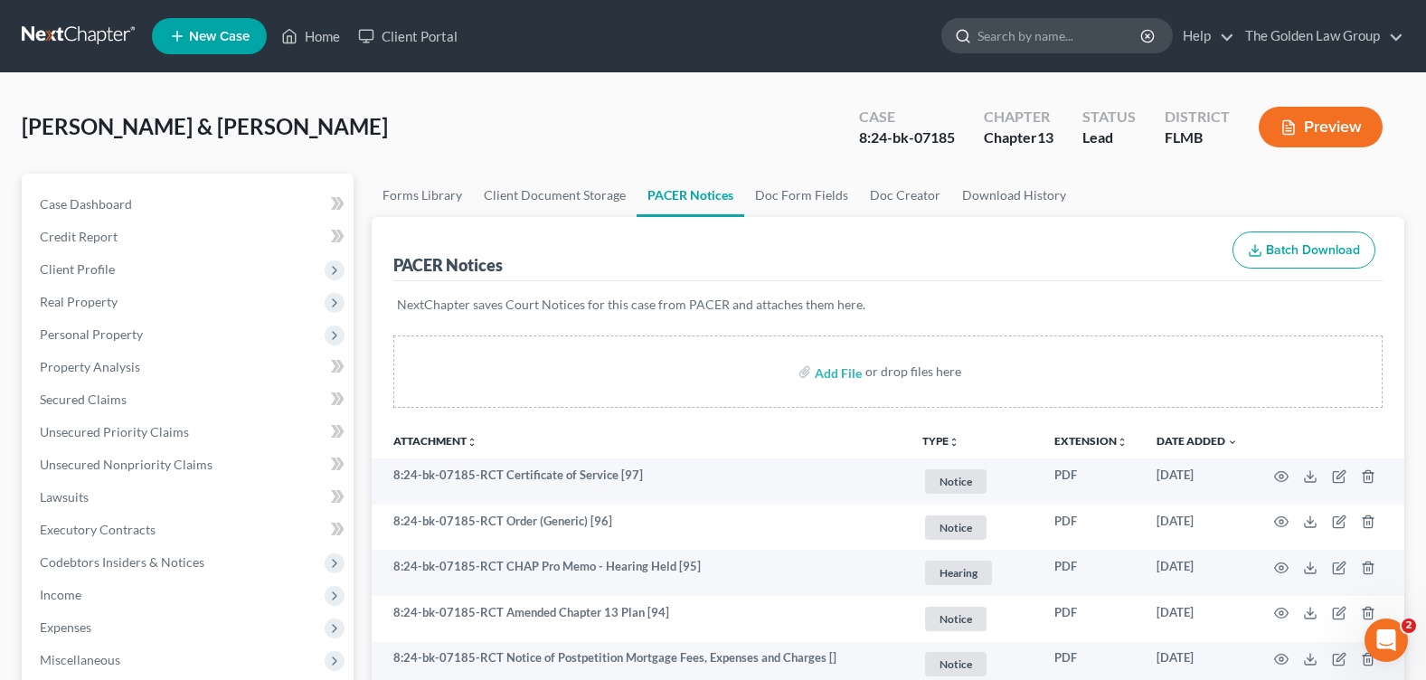
click at [1024, 32] on input "search" at bounding box center [1059, 35] width 165 height 33
type input "HIRST"
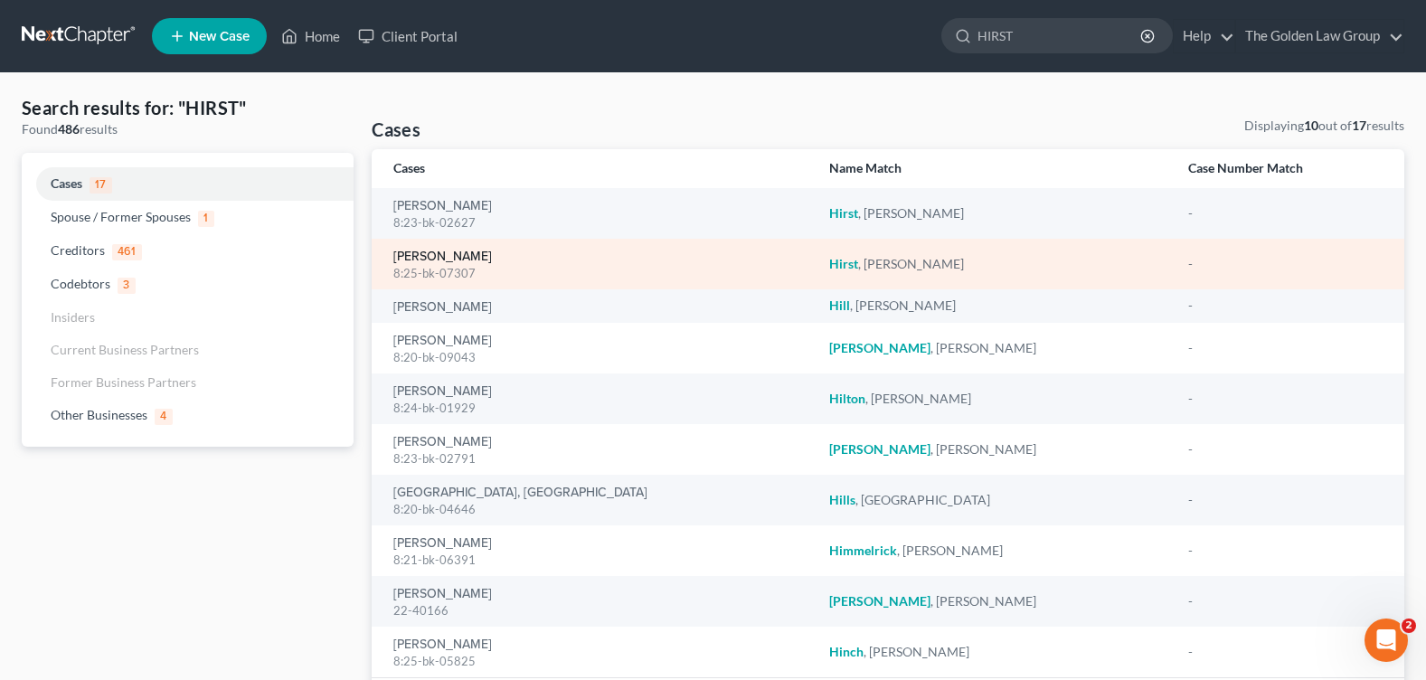
click at [433, 260] on link "[PERSON_NAME]" at bounding box center [442, 256] width 99 height 13
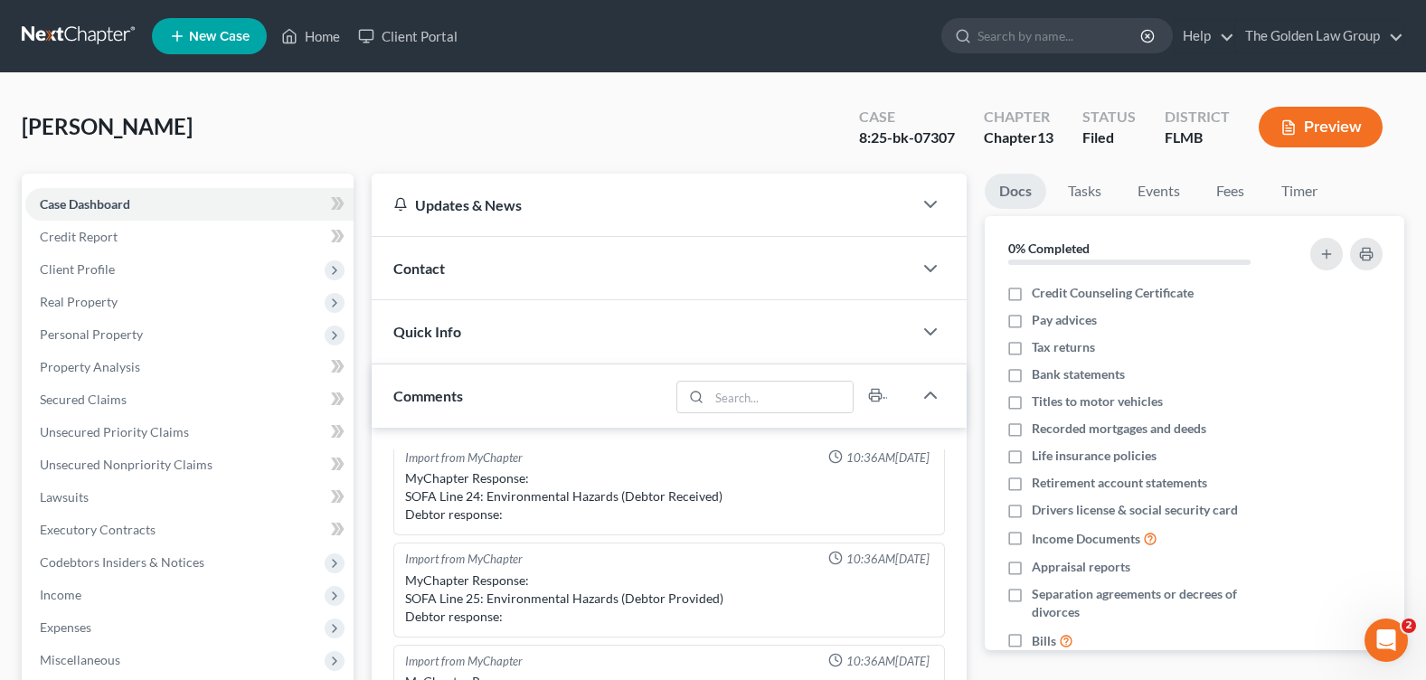
scroll to position [362, 0]
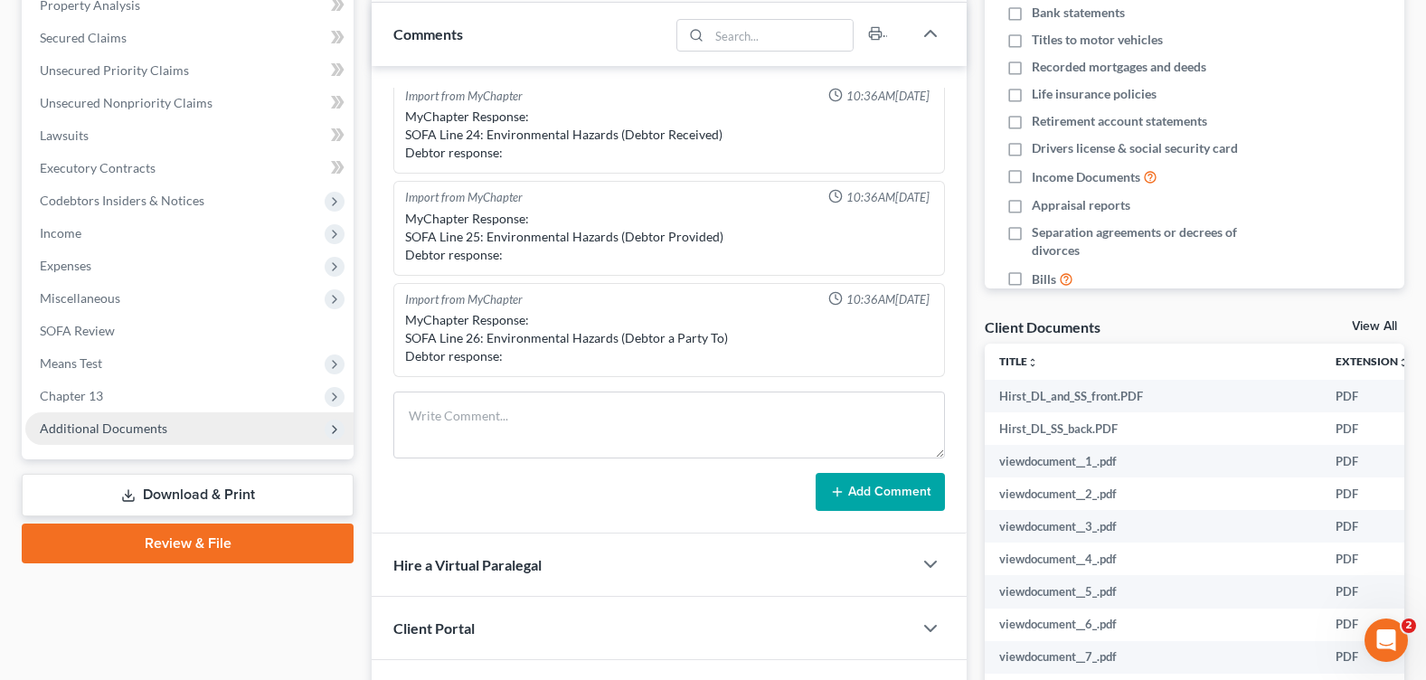
click at [166, 419] on span "Additional Documents" at bounding box center [189, 428] width 328 height 33
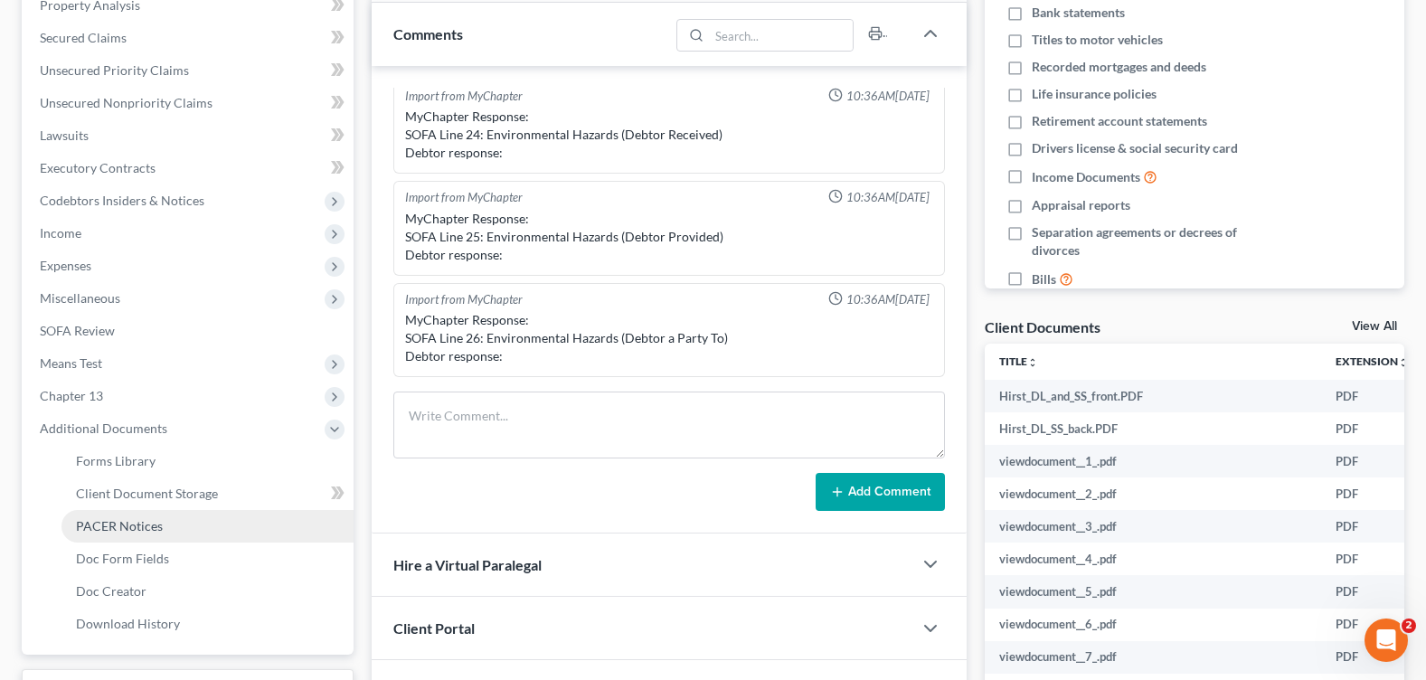
click at [157, 522] on span "PACER Notices" at bounding box center [119, 525] width 87 height 15
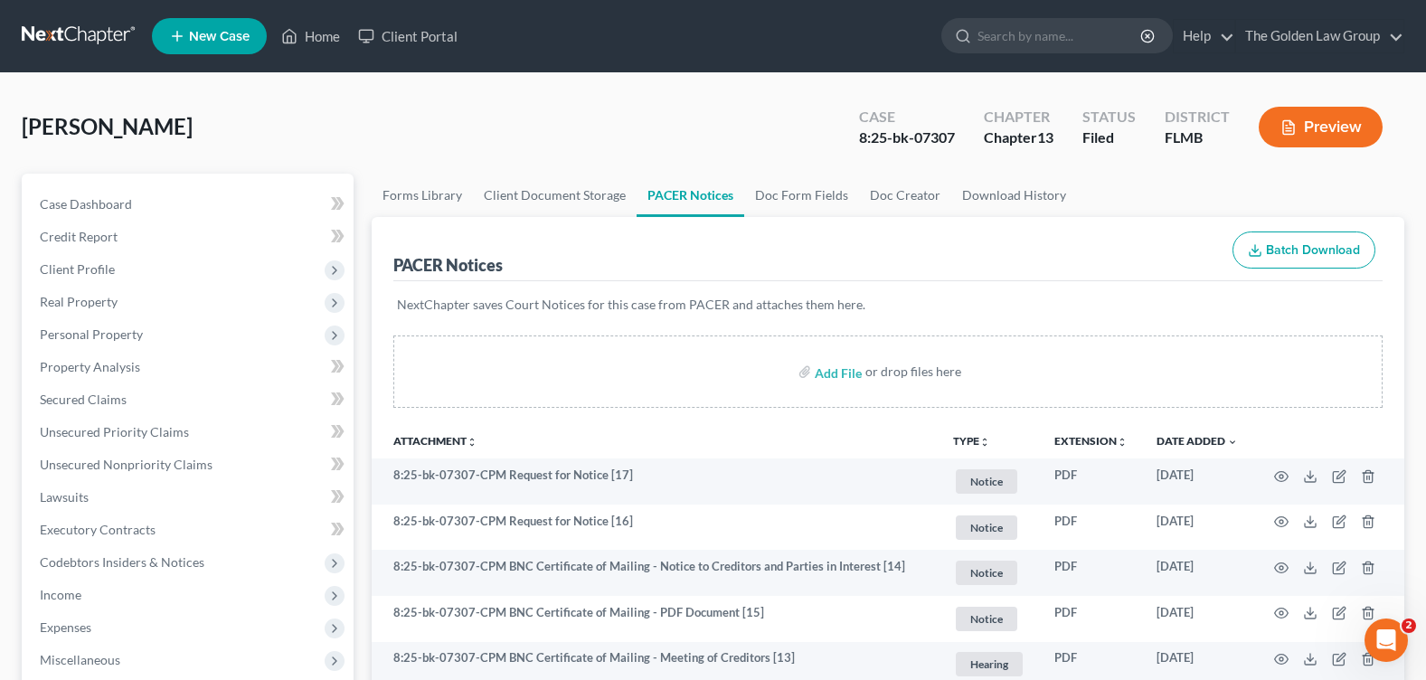
click at [432, 129] on div "[PERSON_NAME] Upgraded Case 8:25-bk-07307 Chapter Chapter 13 Status Filed Distr…" at bounding box center [713, 134] width 1382 height 79
click at [316, 37] on link "Home" at bounding box center [310, 36] width 77 height 33
